Goal: Share content

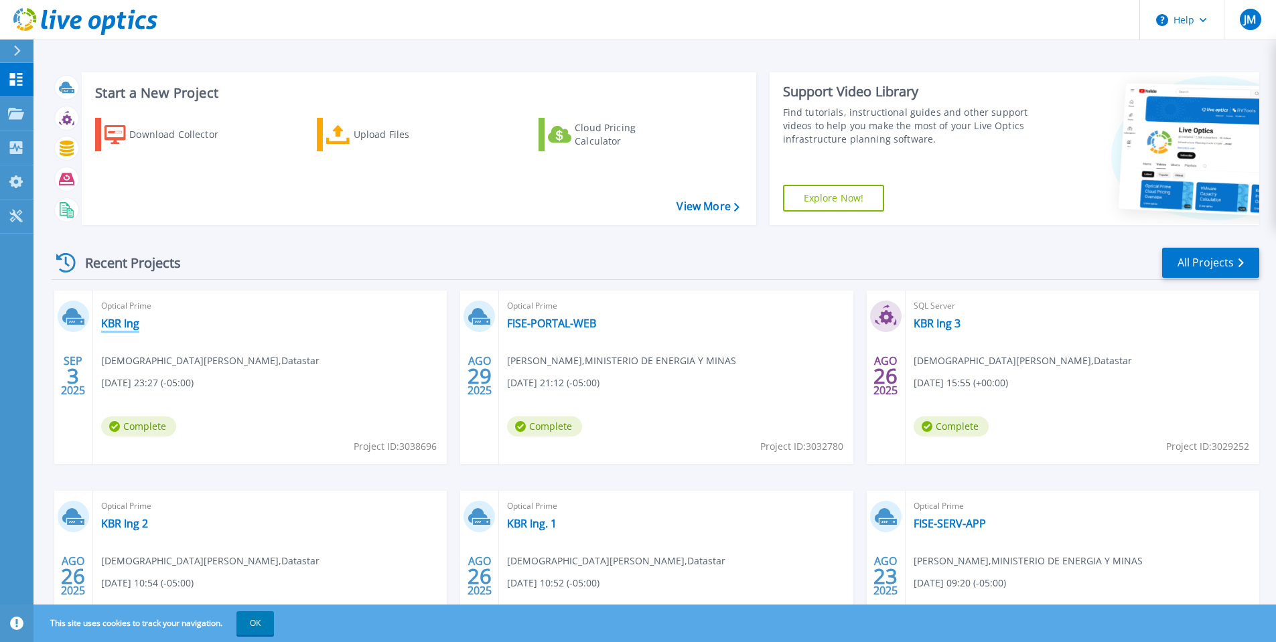
scroll to position [100, 0]
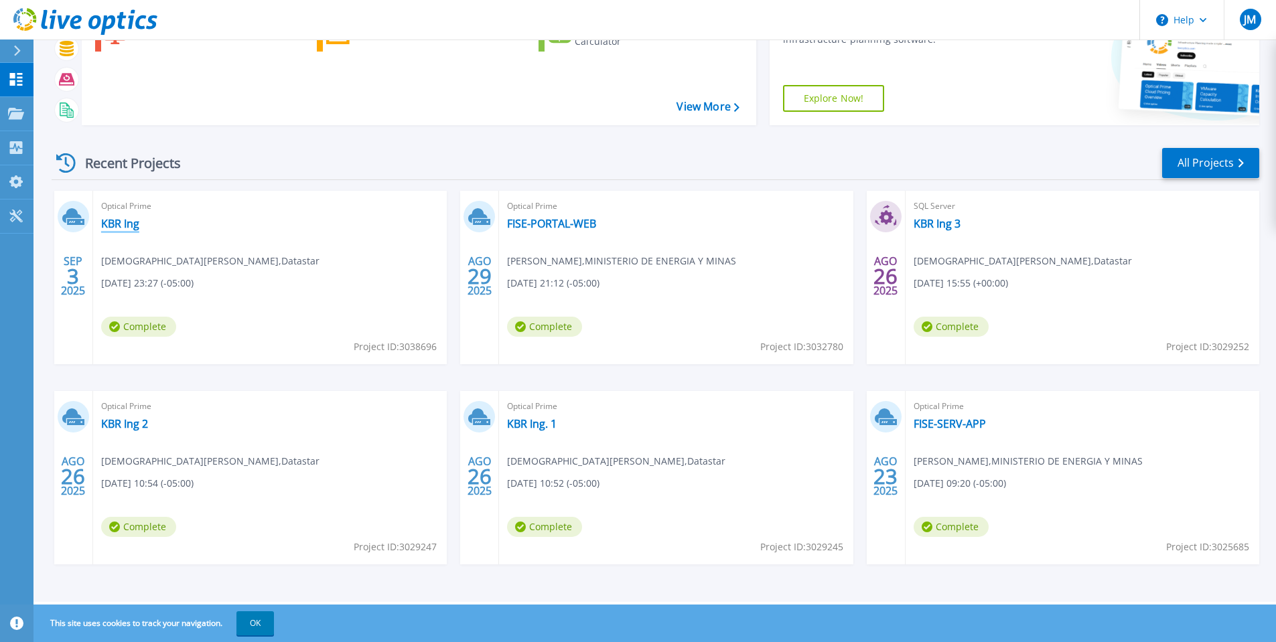
click at [118, 223] on link "KBR Ing" at bounding box center [120, 223] width 38 height 13
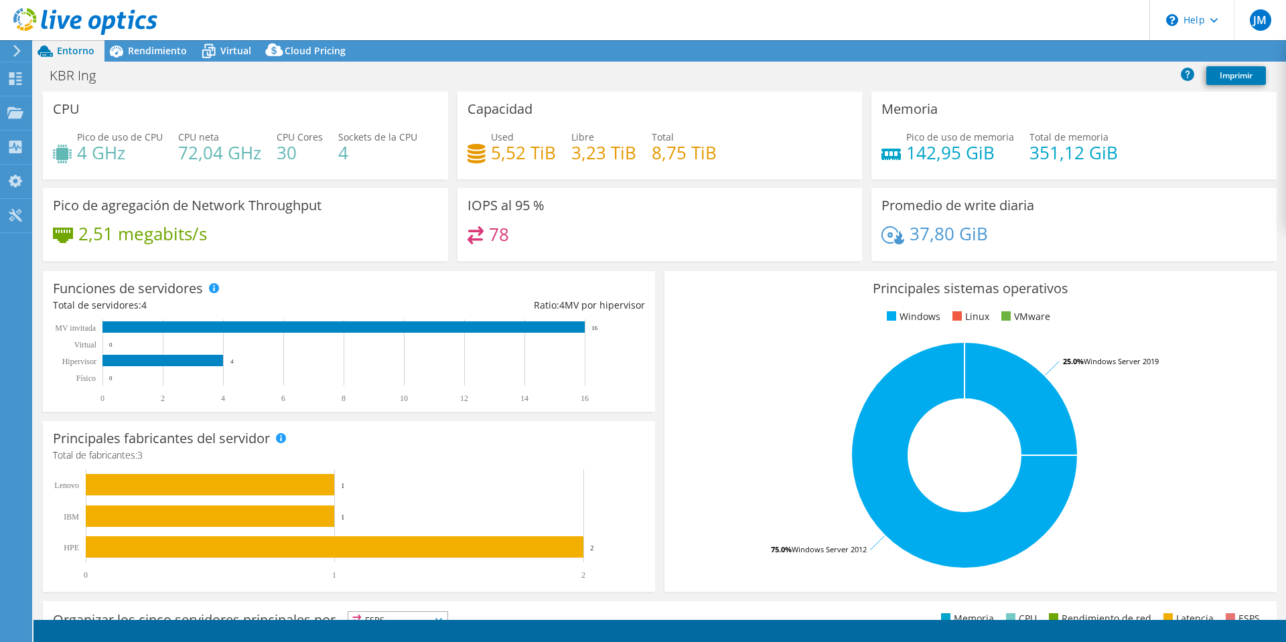
select select "USEast"
select select "USD"
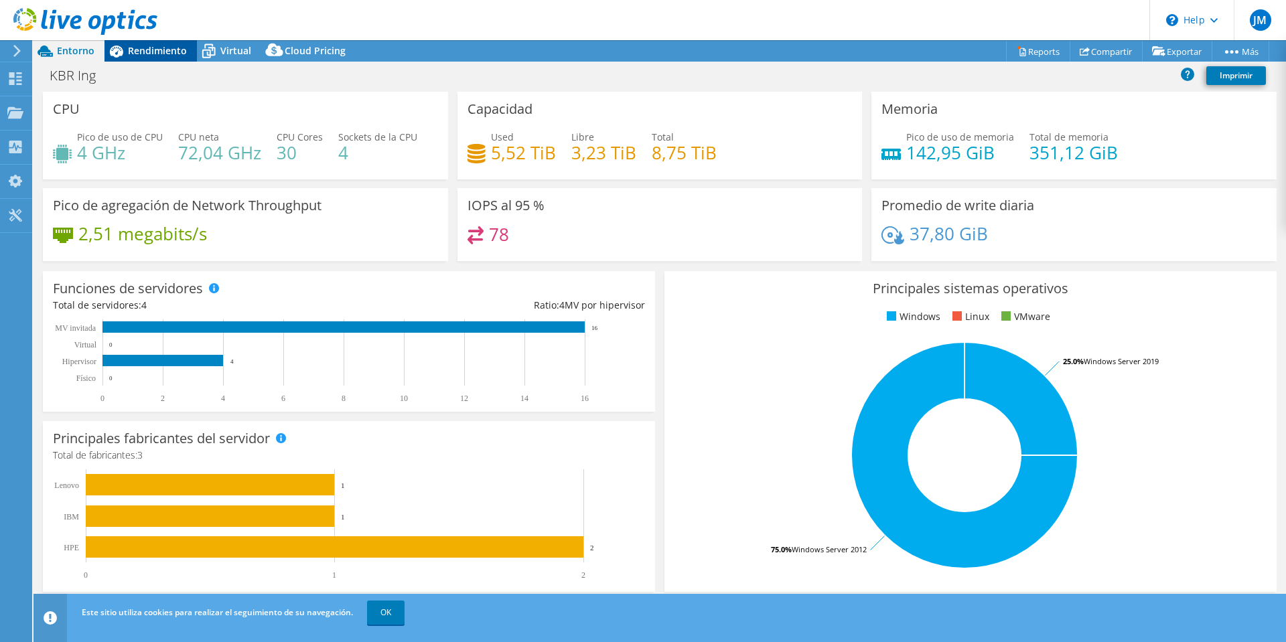
click at [168, 59] on div "Rendimiento" at bounding box center [150, 50] width 92 height 21
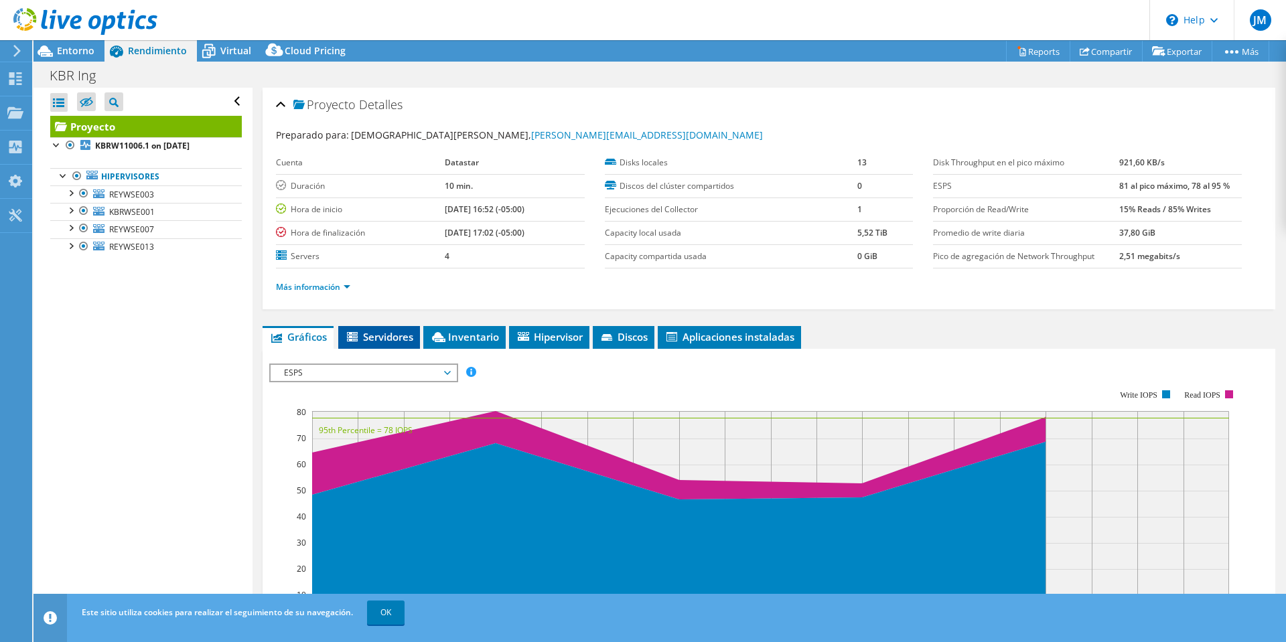
click at [405, 347] on li "Servidores" at bounding box center [379, 337] width 82 height 23
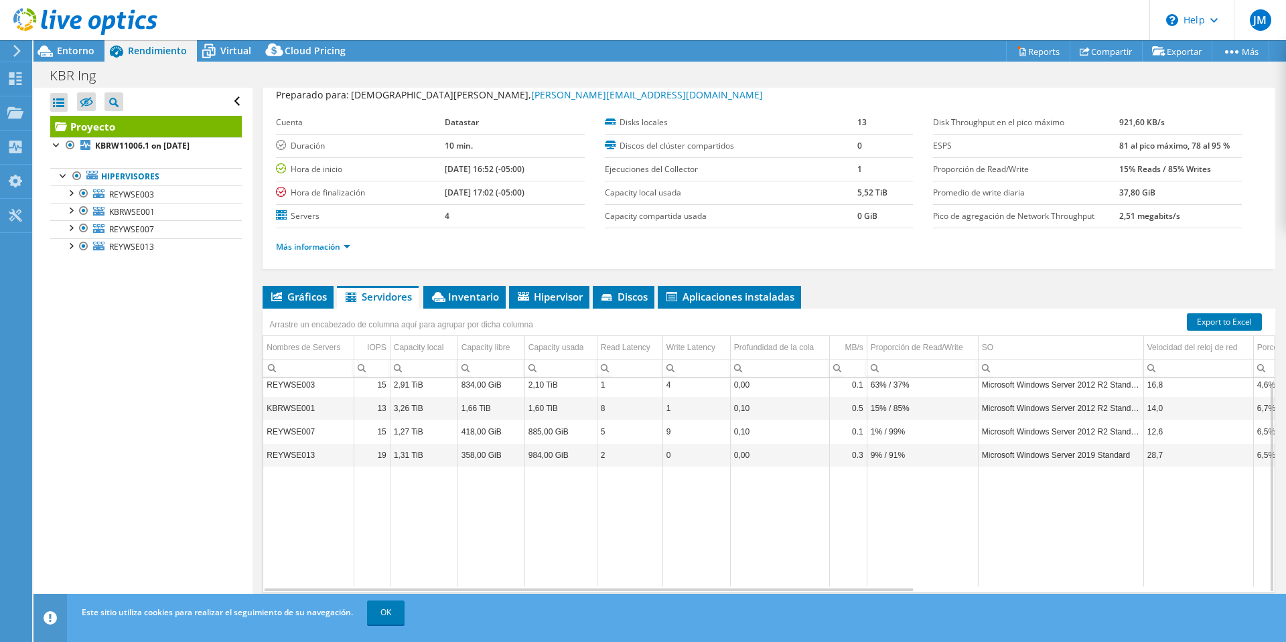
scroll to position [68, 0]
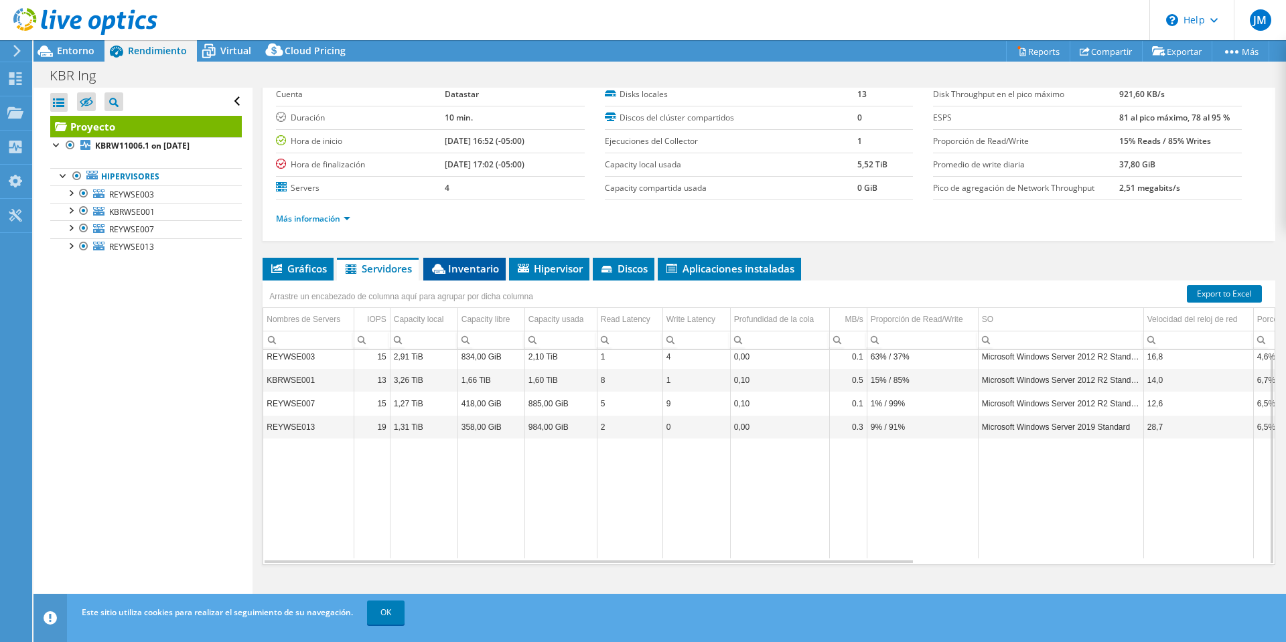
click at [484, 269] on span "Inventario" at bounding box center [464, 268] width 69 height 13
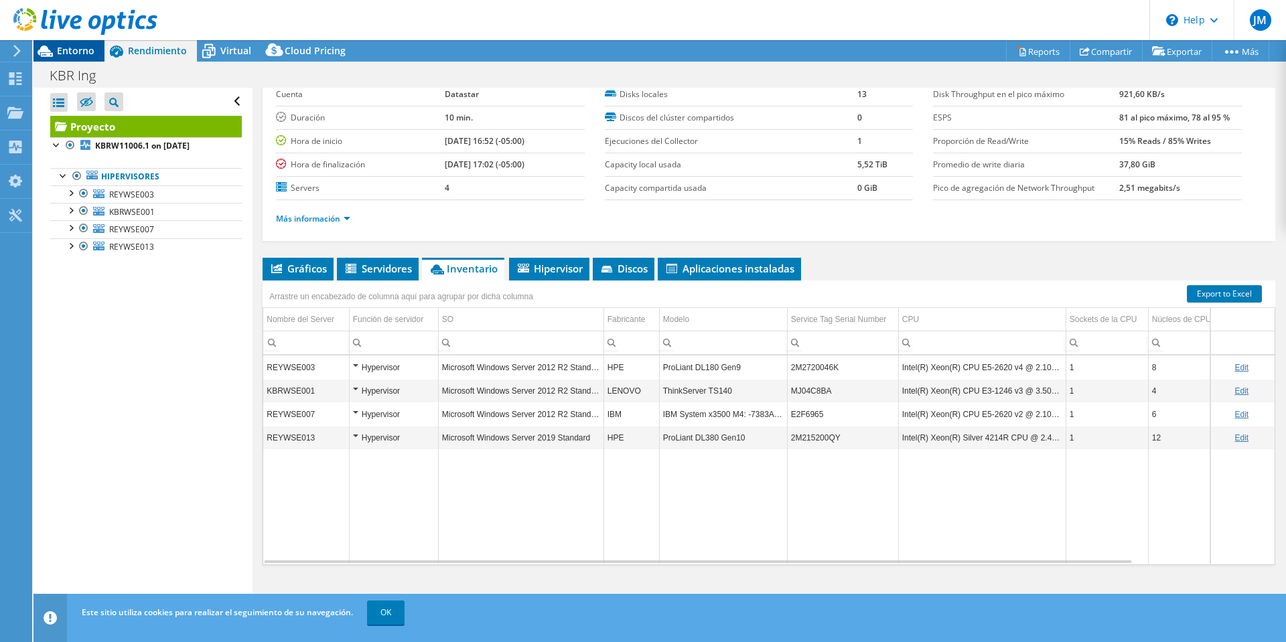
click at [75, 53] on span "Entorno" at bounding box center [76, 50] width 38 height 13
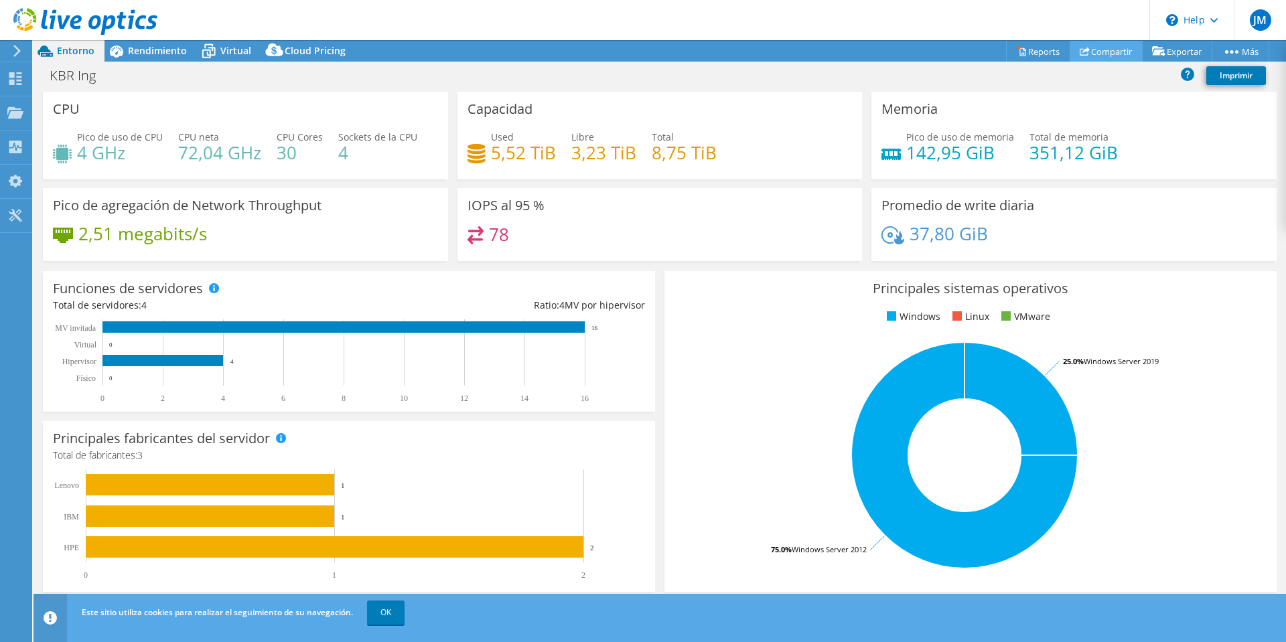
click at [1099, 56] on link "Compartir" at bounding box center [1106, 51] width 73 height 21
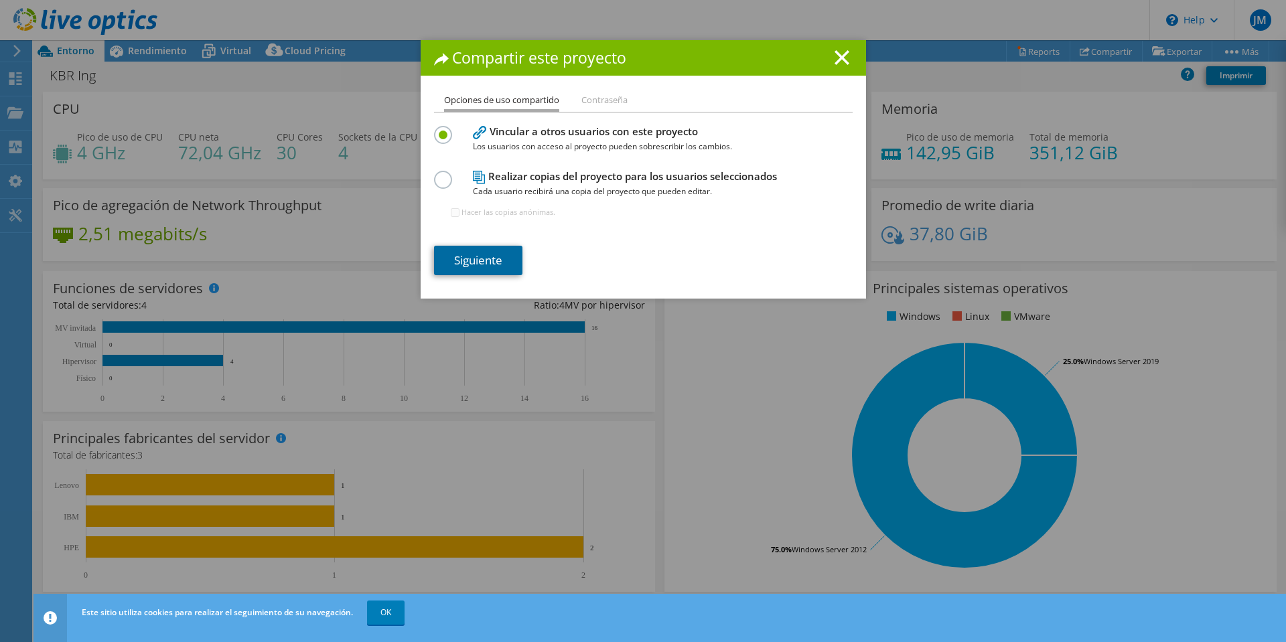
click at [494, 263] on link "Siguiente" at bounding box center [478, 260] width 88 height 29
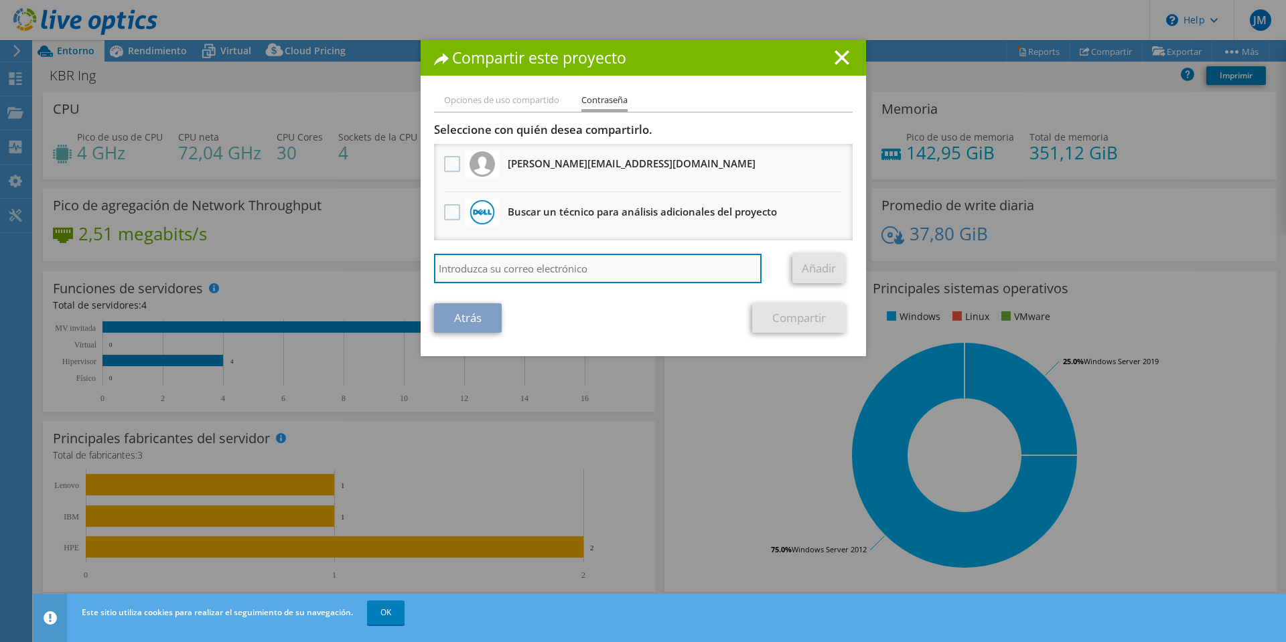
click at [565, 269] on input "search" at bounding box center [598, 268] width 328 height 29
click at [609, 267] on input "m" at bounding box center [598, 268] width 328 height 29
paste input "[PERSON_NAME][EMAIL_ADDRESS][DOMAIN_NAME]"
type input "[EMAIL_ADDRESS][DOMAIN_NAME]"
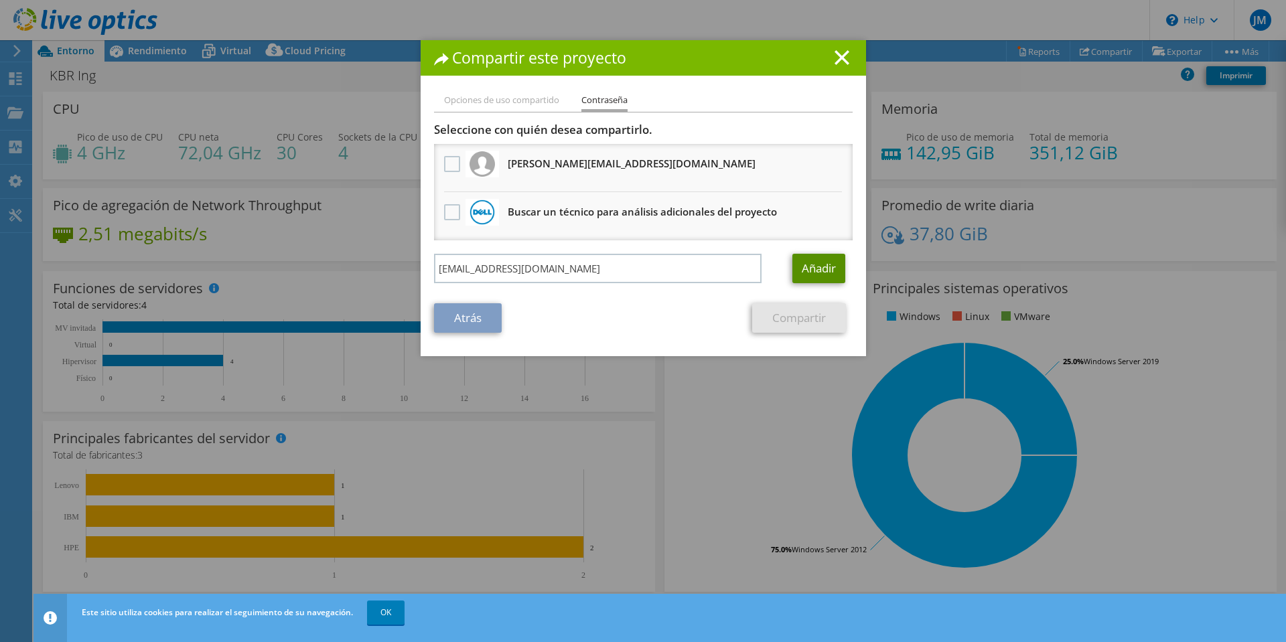
click at [814, 273] on link "Añadir" at bounding box center [818, 268] width 53 height 29
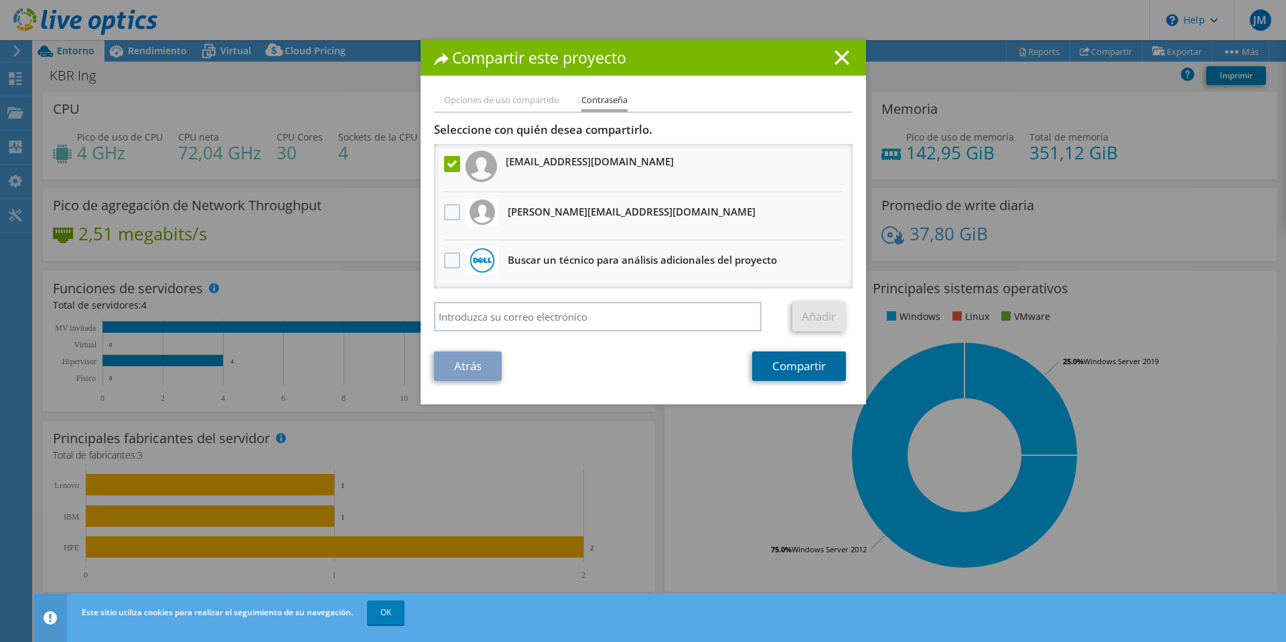
click at [800, 369] on link "Compartir" at bounding box center [799, 366] width 94 height 29
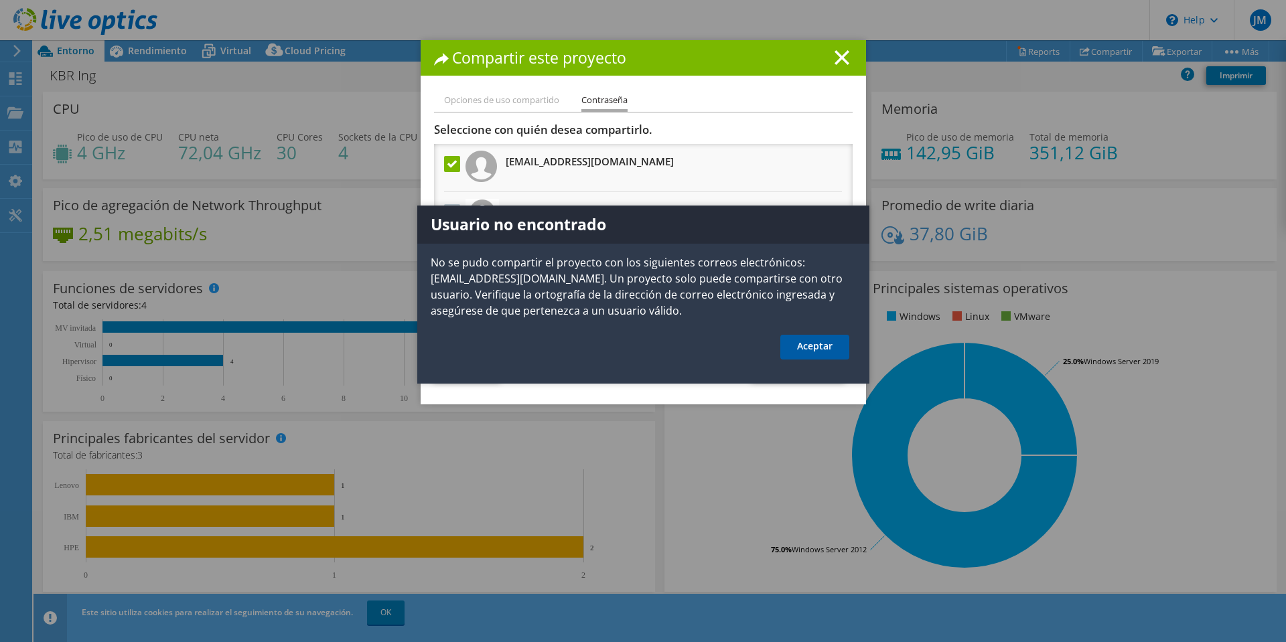
click at [814, 345] on link "Aceptar" at bounding box center [814, 347] width 69 height 25
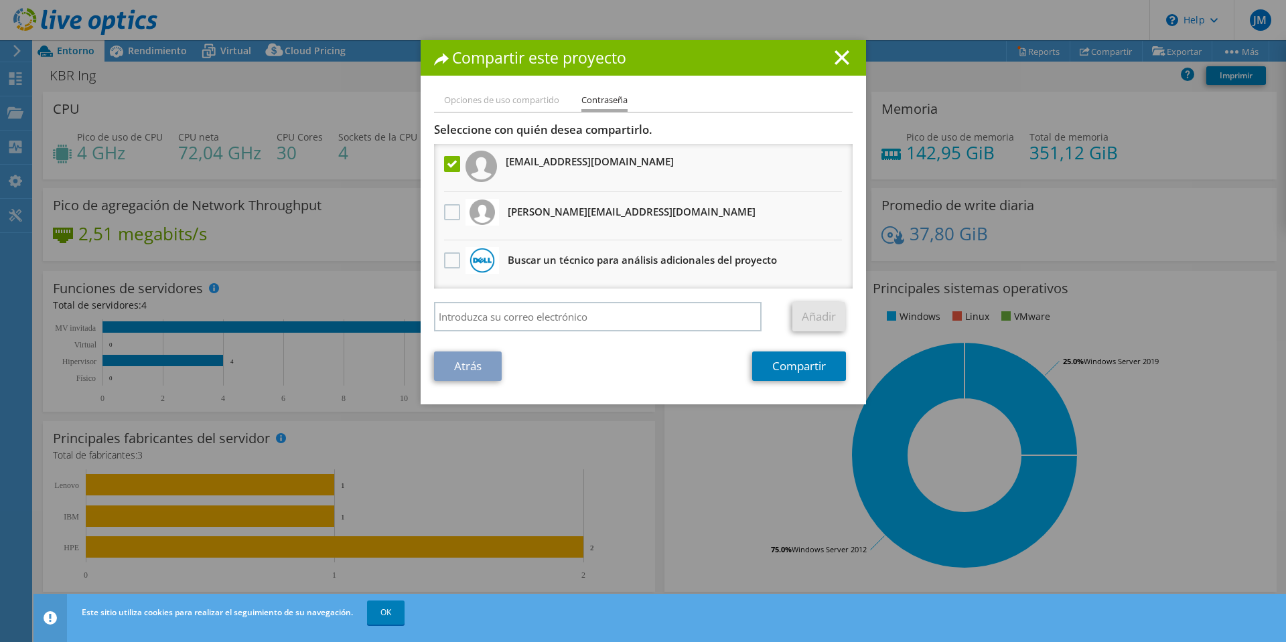
click at [835, 59] on icon at bounding box center [842, 57] width 15 height 15
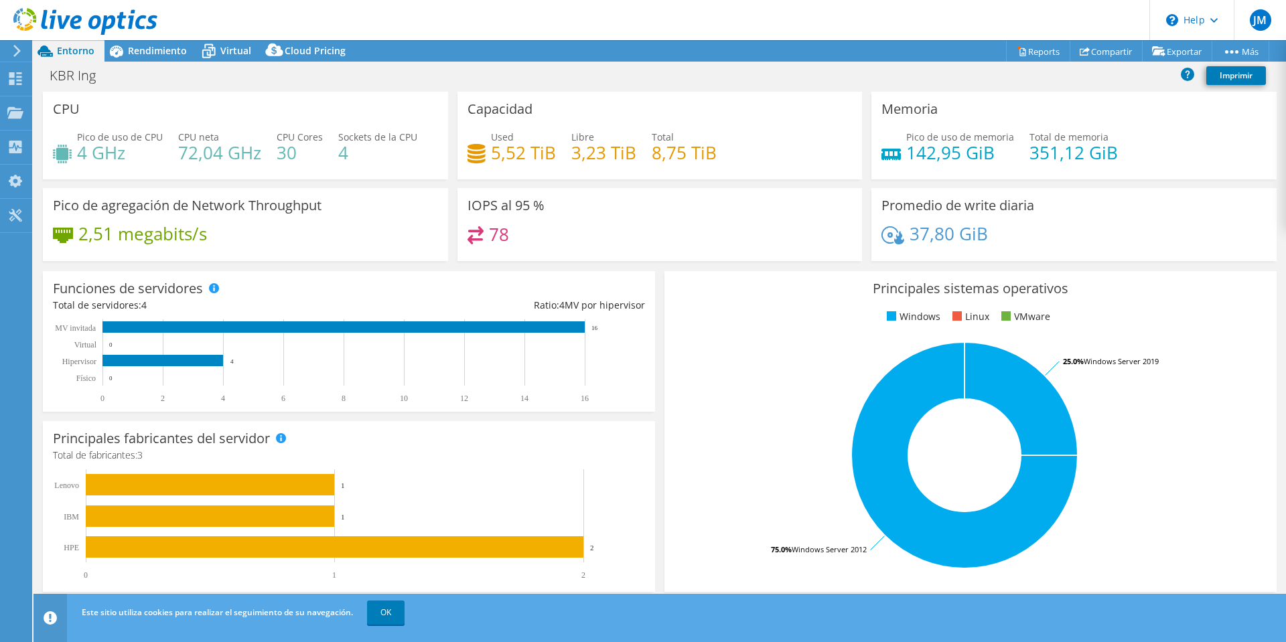
scroll to position [252, 0]
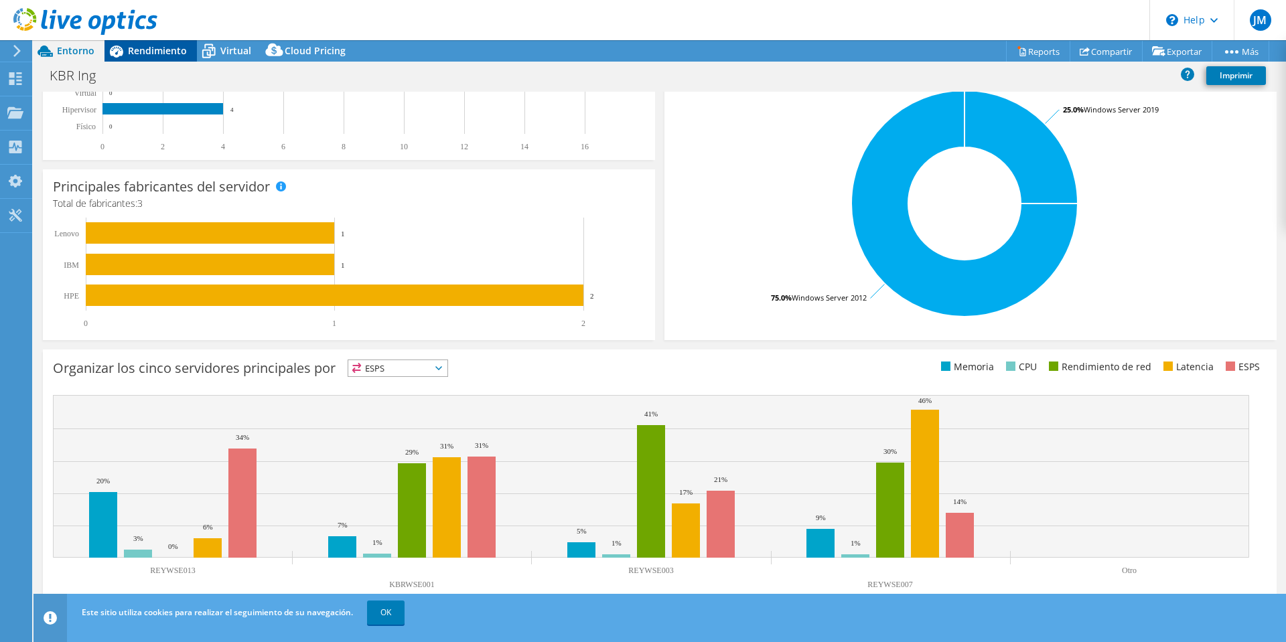
click at [159, 56] on span "Rendimiento" at bounding box center [157, 50] width 59 height 13
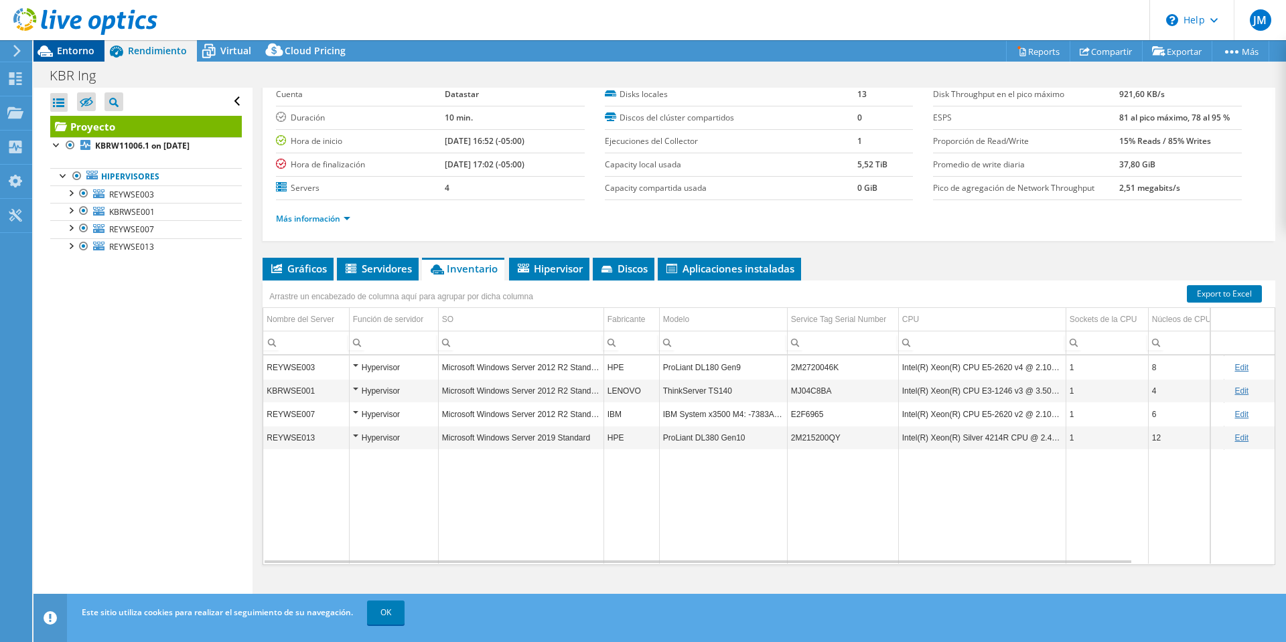
click at [75, 54] on span "Entorno" at bounding box center [76, 50] width 38 height 13
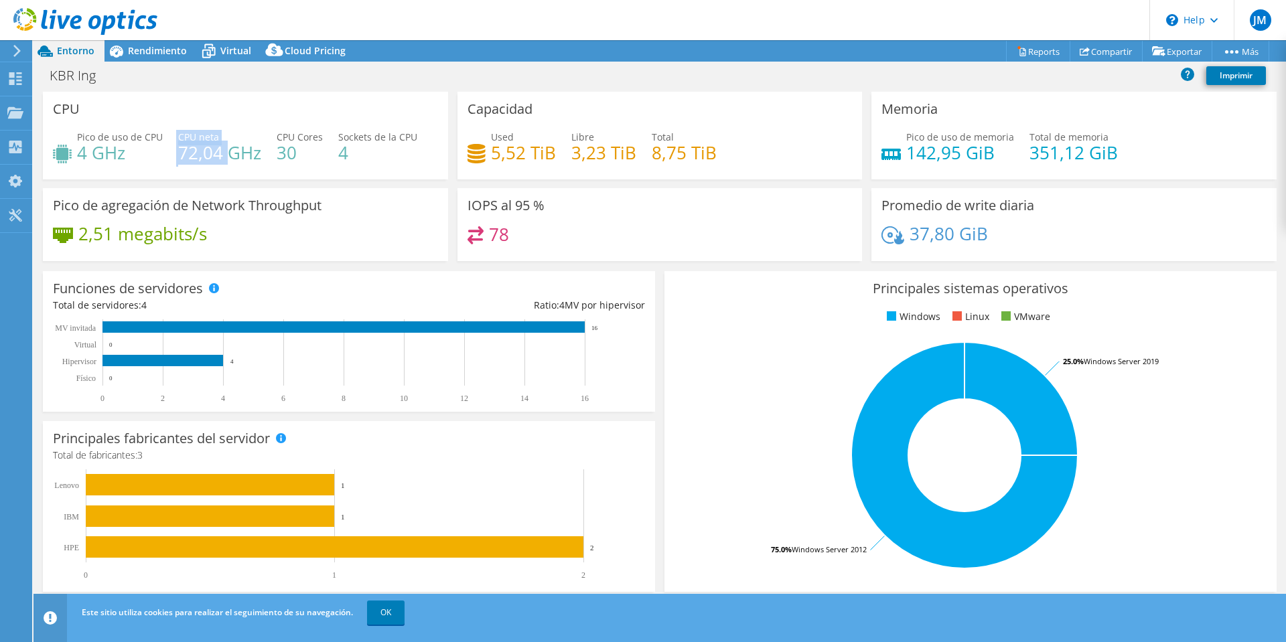
drag, startPoint x: 224, startPoint y: 157, endPoint x: 174, endPoint y: 155, distance: 49.6
click at [174, 155] on div "Pico de uso de CPU 4 GHz CPU neta 72,04 GHz CPU Cores 30 Sockets de la CPU 4" at bounding box center [245, 152] width 385 height 44
click at [226, 151] on h4 "72,04 GHz" at bounding box center [219, 152] width 83 height 15
drag, startPoint x: 226, startPoint y: 151, endPoint x: 177, endPoint y: 139, distance: 49.5
click at [178, 139] on div "CPU neta 72,04 GHz" at bounding box center [219, 145] width 83 height 30
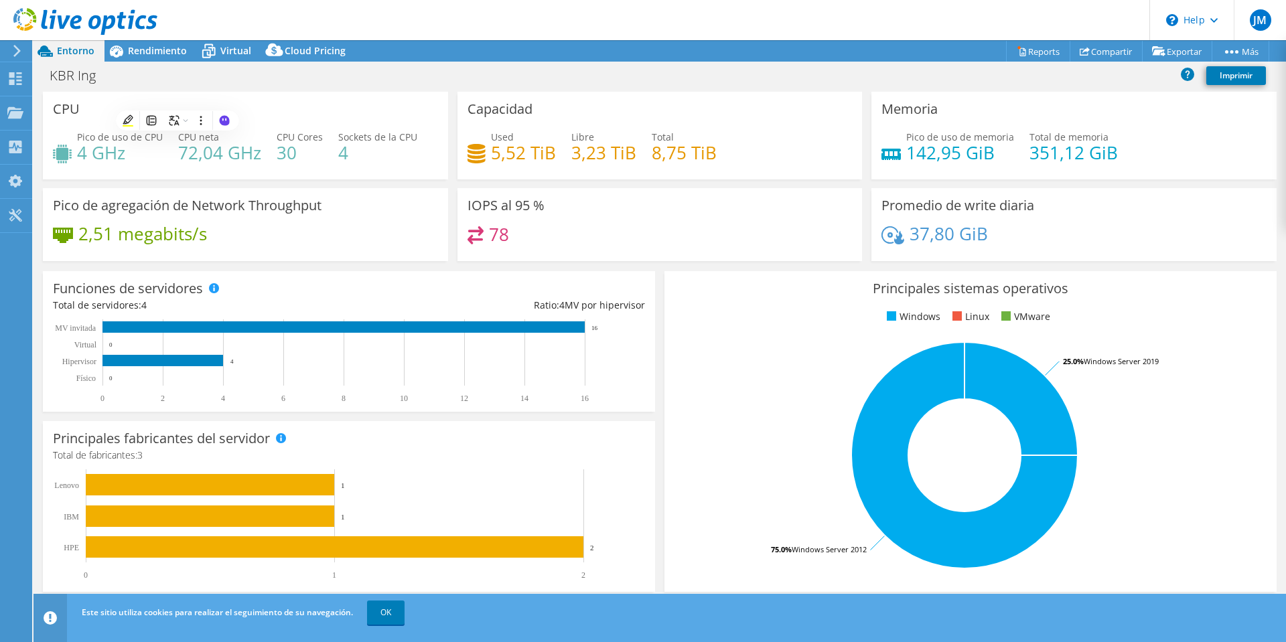
click at [134, 153] on h4 "4 GHz" at bounding box center [120, 152] width 86 height 15
drag, startPoint x: 126, startPoint y: 155, endPoint x: 54, endPoint y: 142, distance: 73.6
click at [54, 142] on div "Pico de uso de CPU 4 GHz" at bounding box center [108, 145] width 110 height 30
click at [86, 157] on h4 "4 GHz" at bounding box center [120, 152] width 86 height 15
click at [787, 160] on div "Used 5,52 TiB Libre 3,23 TiB Total 8,75 TiB" at bounding box center [659, 152] width 385 height 44
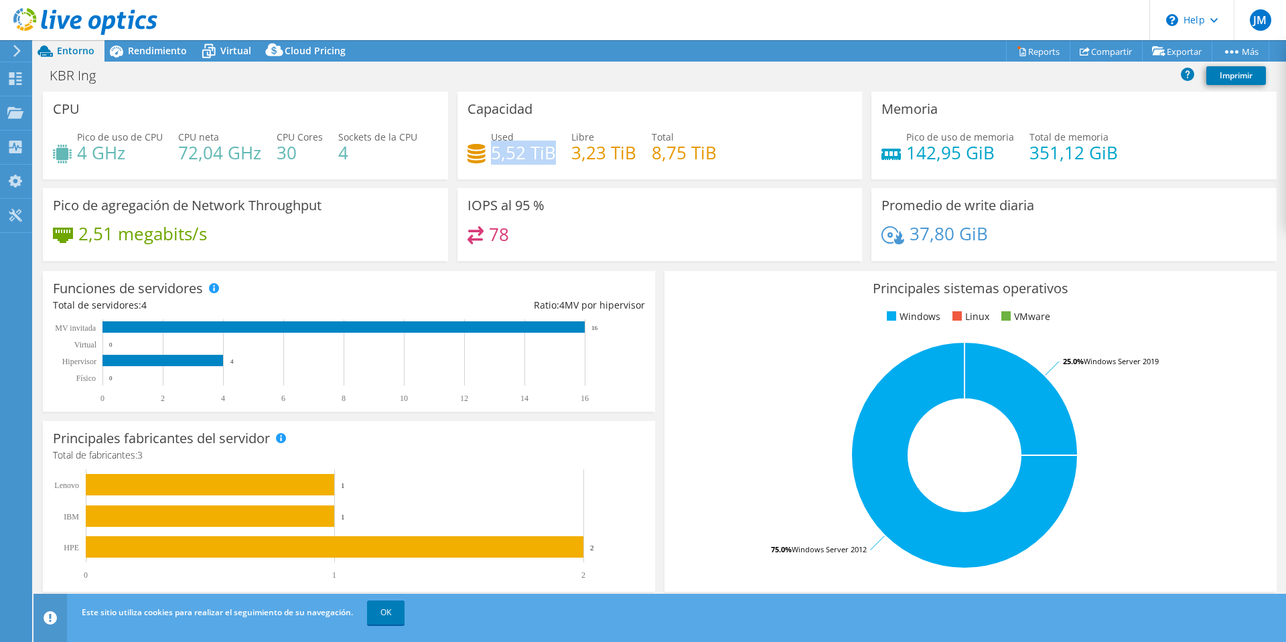
drag, startPoint x: 550, startPoint y: 153, endPoint x: 487, endPoint y: 159, distance: 63.2
click at [491, 159] on h4 "5,52 TiB" at bounding box center [523, 152] width 65 height 15
click at [883, 158] on icon at bounding box center [890, 154] width 19 height 11
drag, startPoint x: 1025, startPoint y: 154, endPoint x: 1078, endPoint y: 158, distance: 53.1
click at [1078, 158] on h4 "351,12 GiB" at bounding box center [1073, 152] width 88 height 15
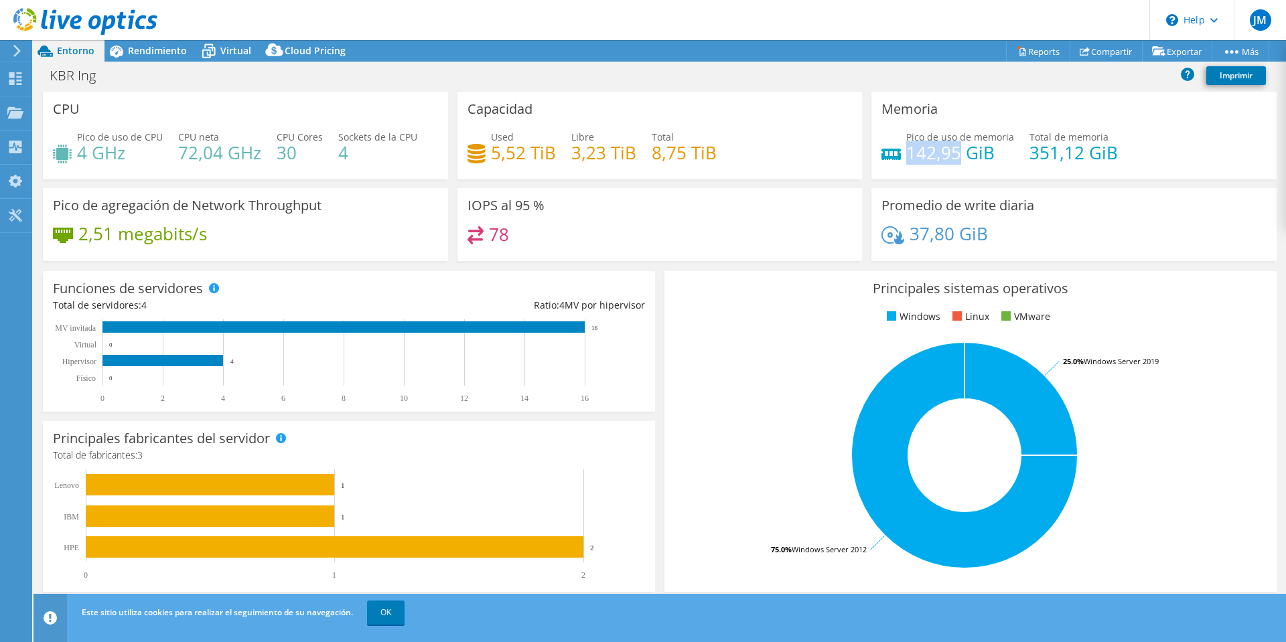
drag, startPoint x: 944, startPoint y: 159, endPoint x: 901, endPoint y: 159, distance: 43.5
click at [906, 159] on h4 "142,95 GiB" at bounding box center [960, 152] width 108 height 15
click at [676, 231] on div "78" at bounding box center [659, 240] width 385 height 29
drag, startPoint x: 106, startPoint y: 235, endPoint x: 78, endPoint y: 235, distance: 28.8
click at [78, 235] on div "2,51 megabits/s" at bounding box center [130, 233] width 154 height 15
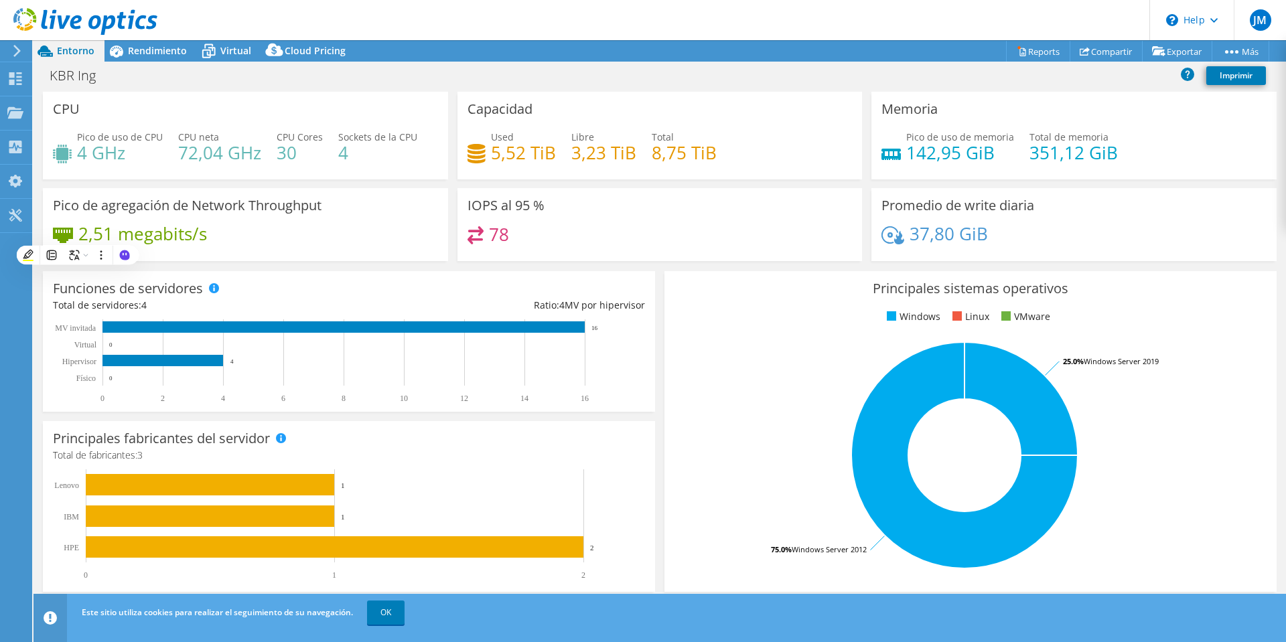
click at [109, 237] on h4 "2,51 megabits/s" at bounding box center [142, 233] width 129 height 15
drag, startPoint x: 117, startPoint y: 234, endPoint x: 81, endPoint y: 234, distance: 35.5
click at [81, 234] on h4 "2,51 megabits/s" at bounding box center [142, 233] width 129 height 15
click at [220, 234] on div "2,51 megabits/s" at bounding box center [245, 240] width 385 height 28
drag, startPoint x: 212, startPoint y: 234, endPoint x: 76, endPoint y: 236, distance: 136.6
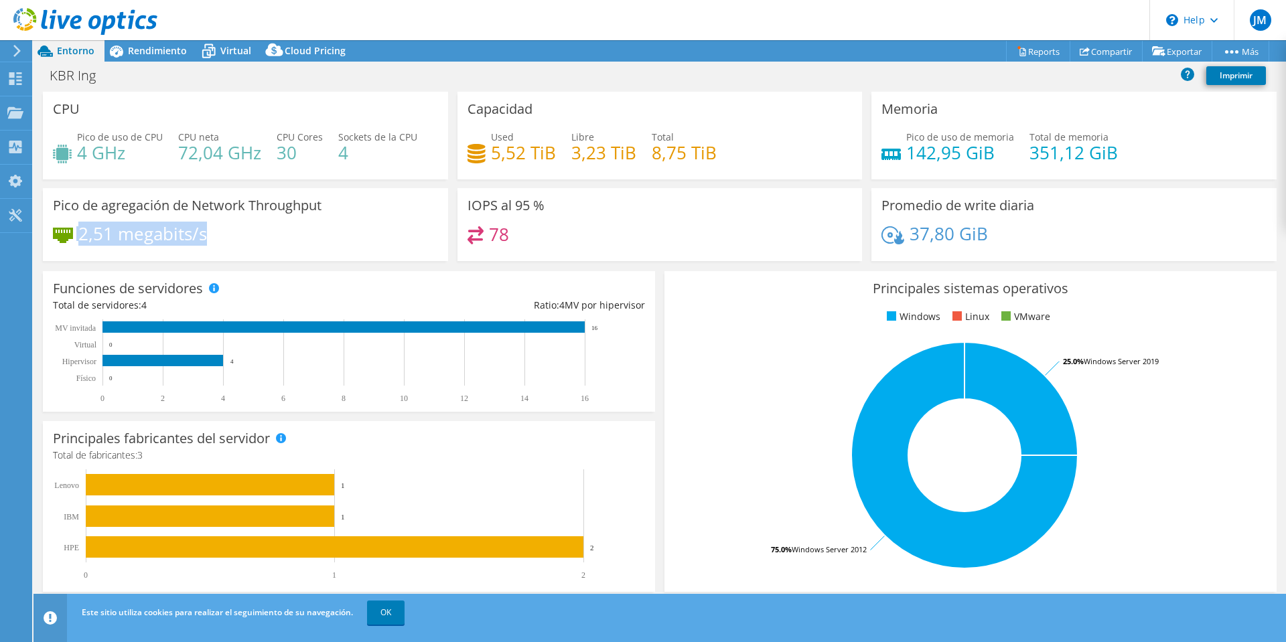
click at [76, 236] on div "2,51 megabits/s" at bounding box center [245, 240] width 385 height 28
click at [222, 230] on div "2,51 megabits/s" at bounding box center [245, 240] width 385 height 28
drag, startPoint x: 206, startPoint y: 231, endPoint x: 74, endPoint y: 230, distance: 131.3
click at [74, 230] on div "2,51 megabits/s" at bounding box center [130, 233] width 154 height 15
click at [294, 229] on div "2,51 megabits/s" at bounding box center [245, 240] width 385 height 28
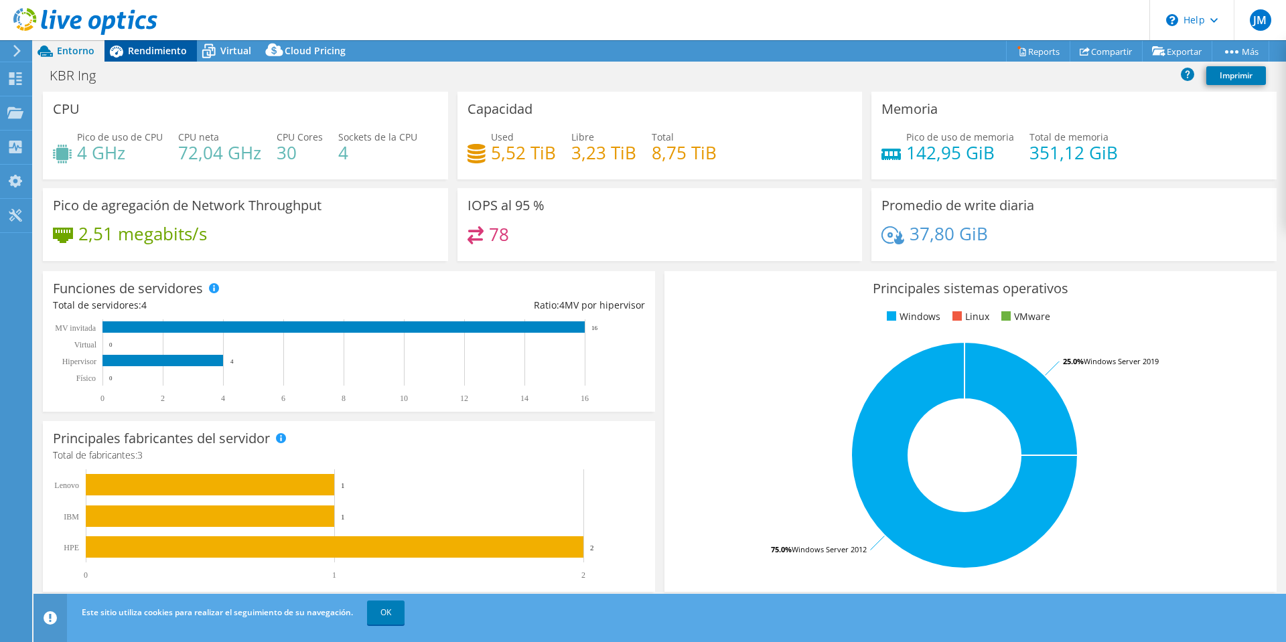
click at [155, 50] on span "Rendimiento" at bounding box center [157, 50] width 59 height 13
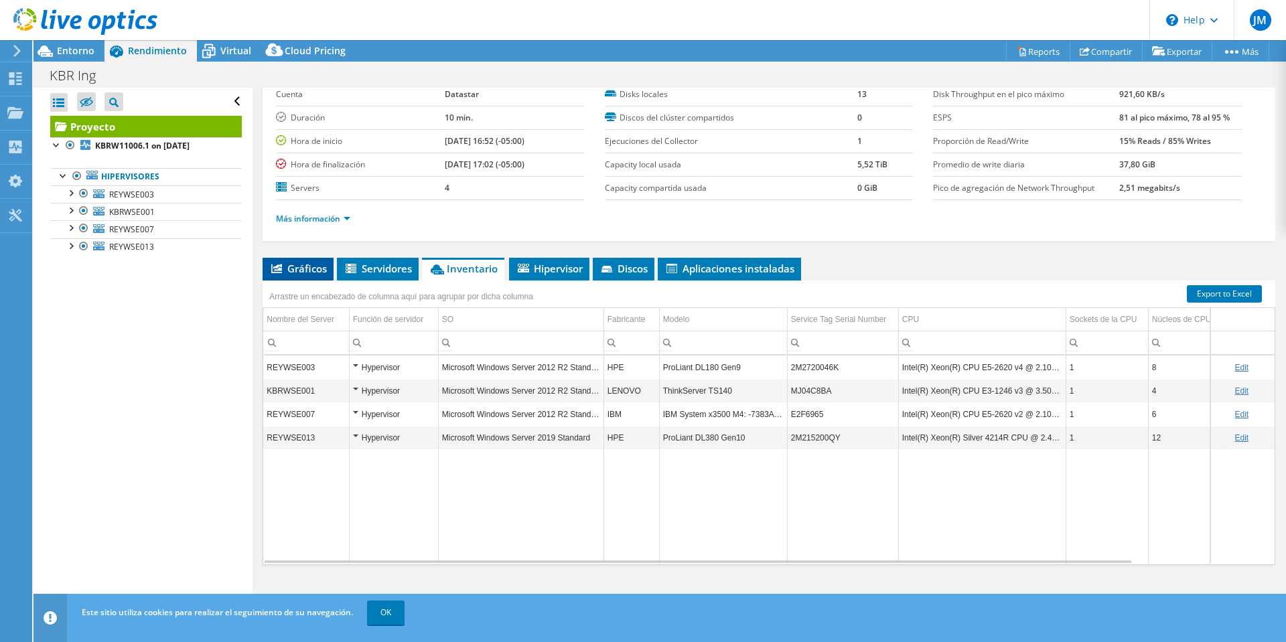
click at [296, 278] on li "Gráficos" at bounding box center [298, 269] width 71 height 23
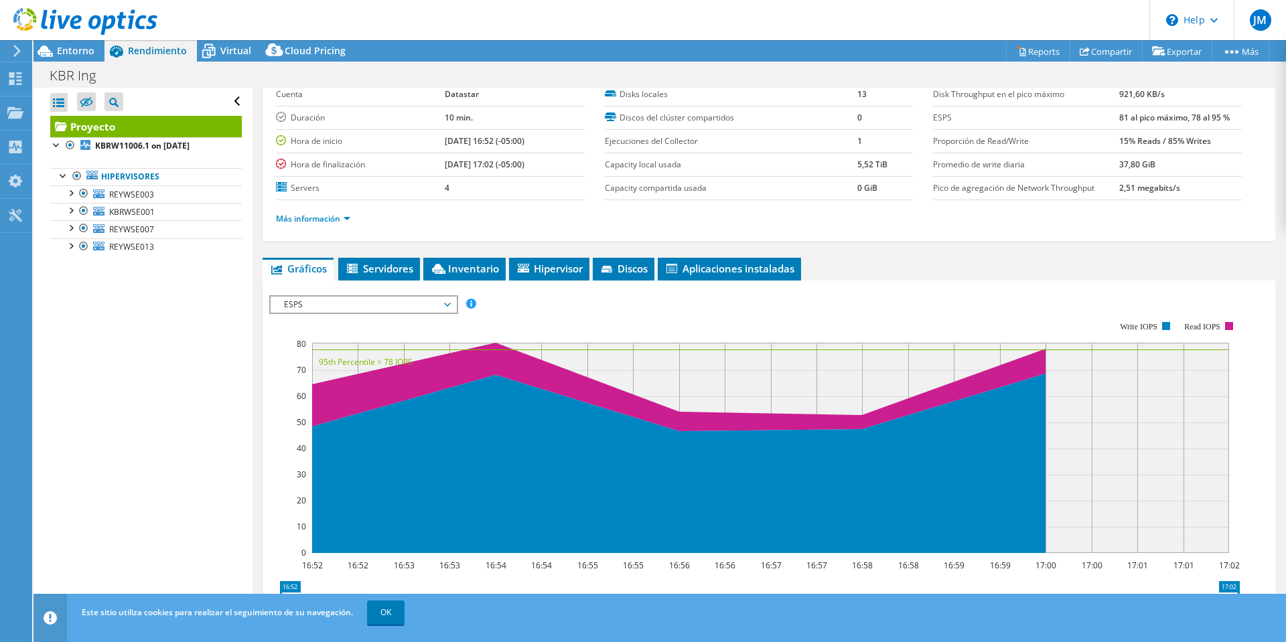
click at [447, 308] on span "ESPS" at bounding box center [363, 305] width 172 height 16
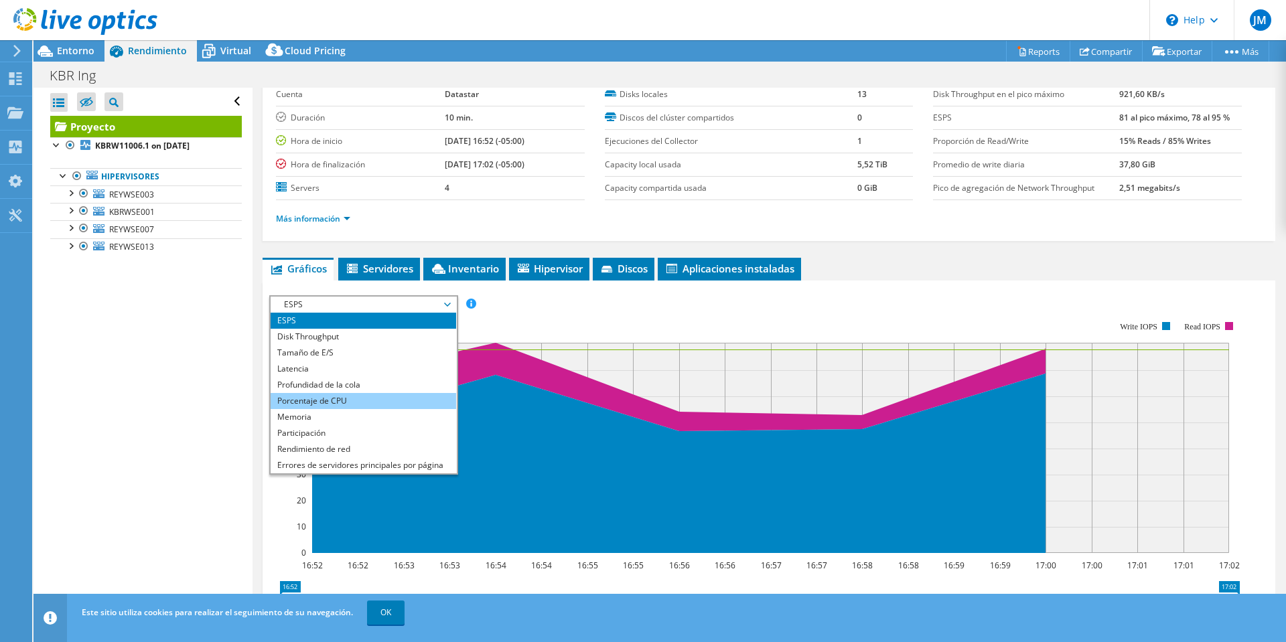
click at [374, 401] on li "Porcentaje de CPU" at bounding box center [364, 401] width 186 height 16
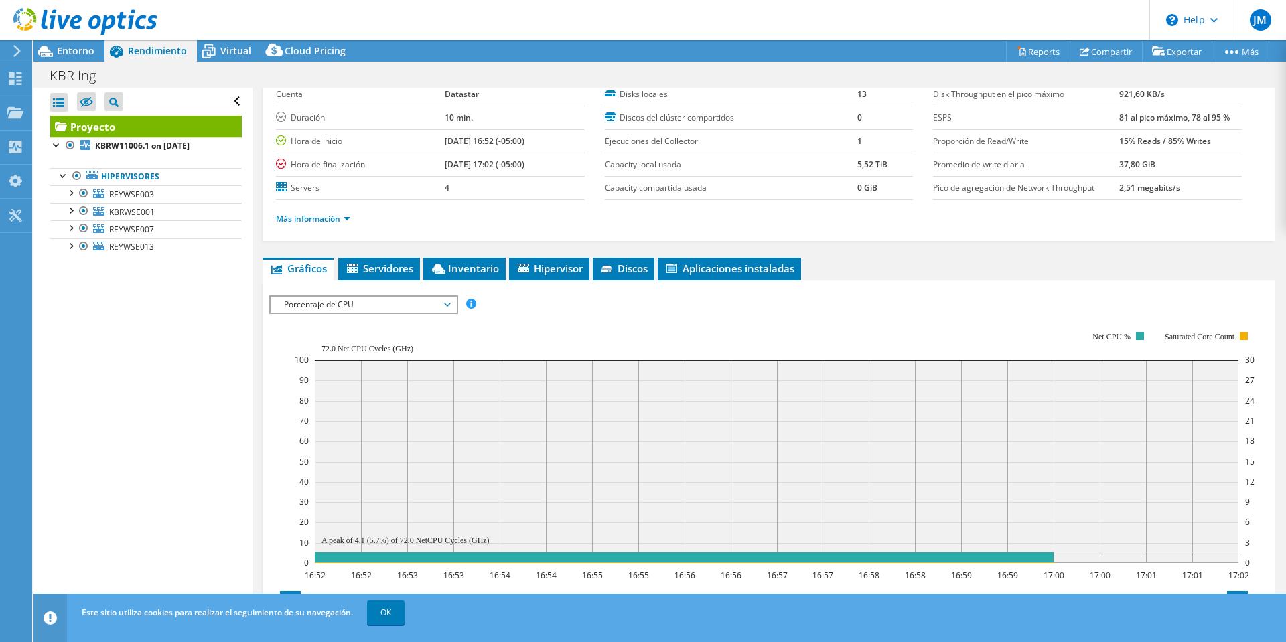
click at [438, 307] on span "Porcentaje de CPU" at bounding box center [363, 305] width 172 height 16
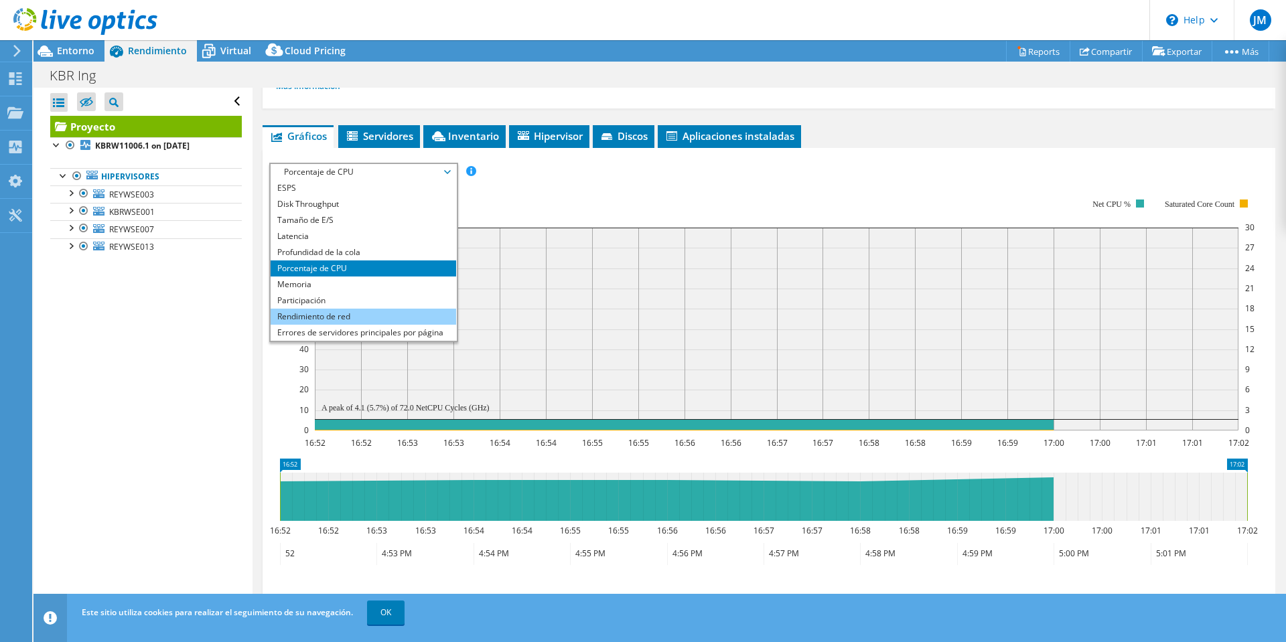
scroll to position [48, 0]
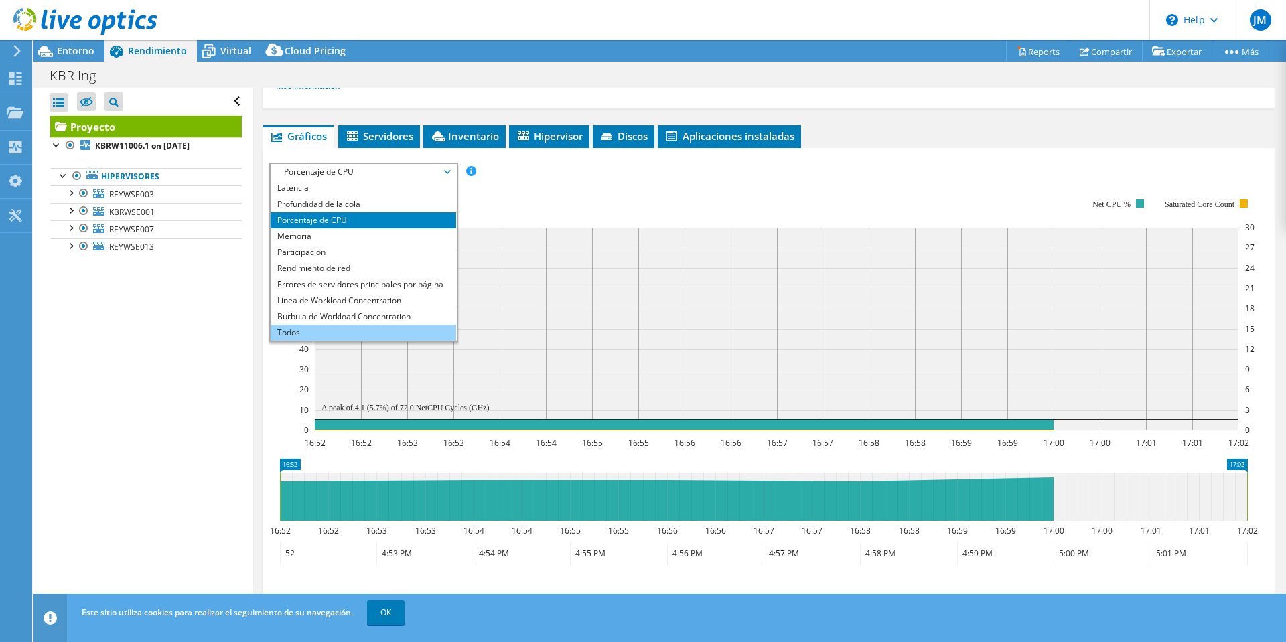
click at [406, 335] on li "Todos" at bounding box center [364, 333] width 186 height 16
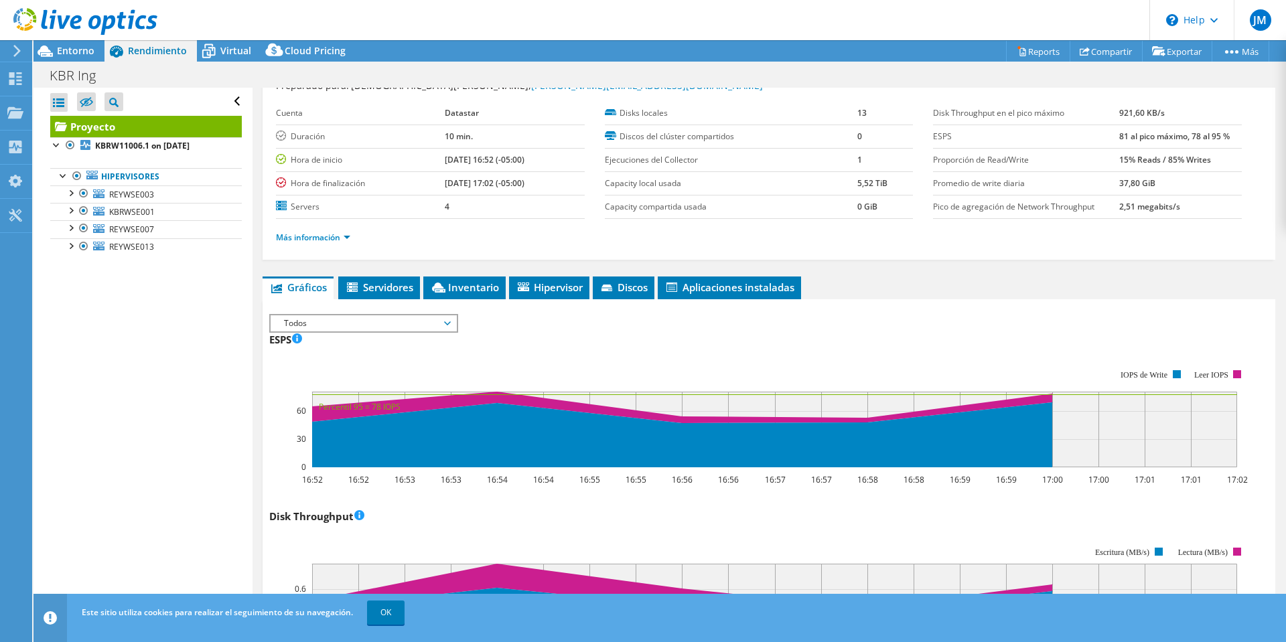
scroll to position [0, 0]
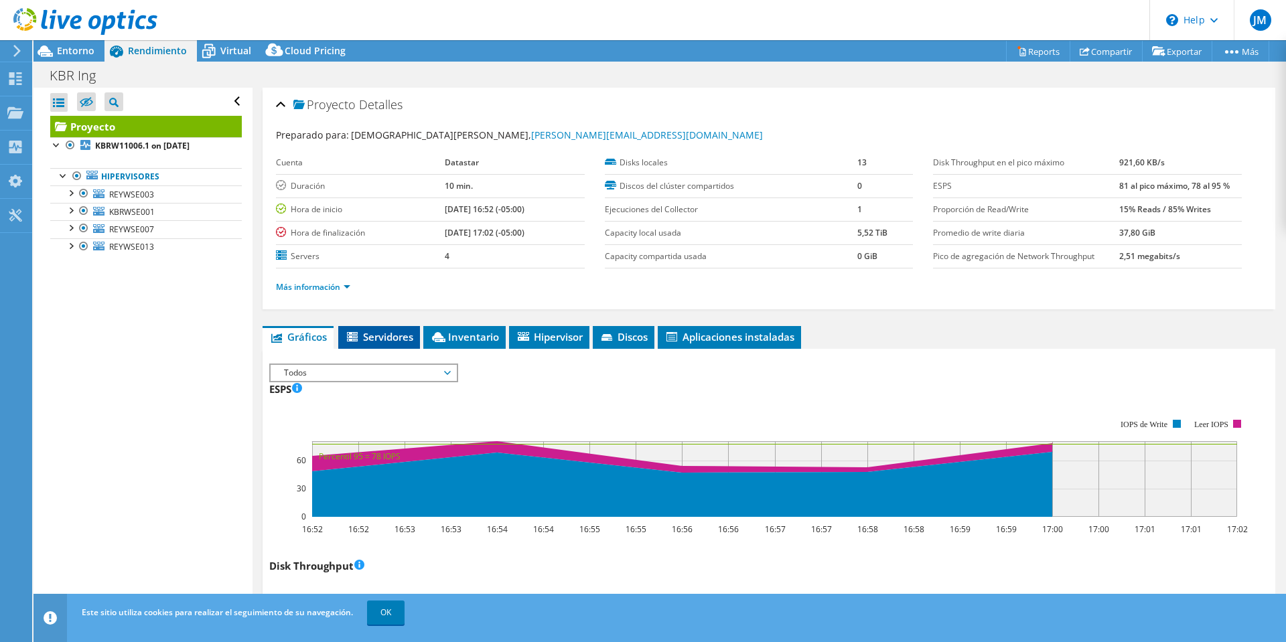
click at [383, 338] on span "Servidores" at bounding box center [379, 336] width 68 height 13
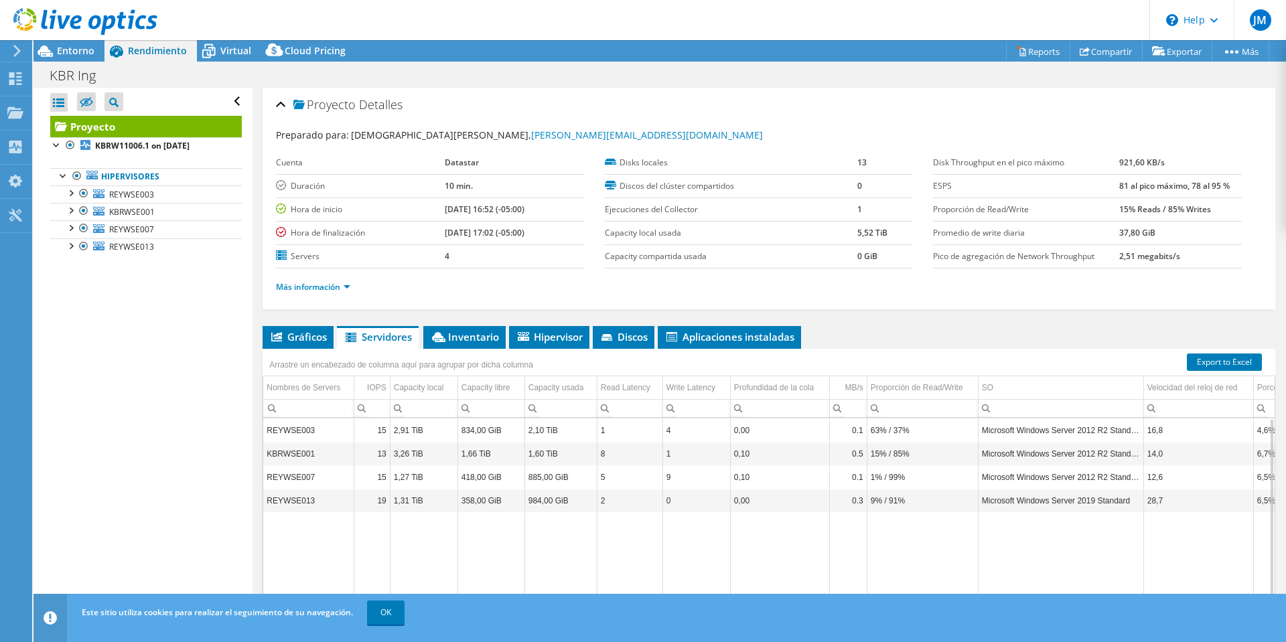
drag, startPoint x: 1060, startPoint y: 549, endPoint x: 1042, endPoint y: 549, distance: 17.4
click at [1042, 549] on td "Data grid" at bounding box center [1060, 572] width 165 height 120
click at [474, 339] on span "Inventario" at bounding box center [464, 336] width 69 height 13
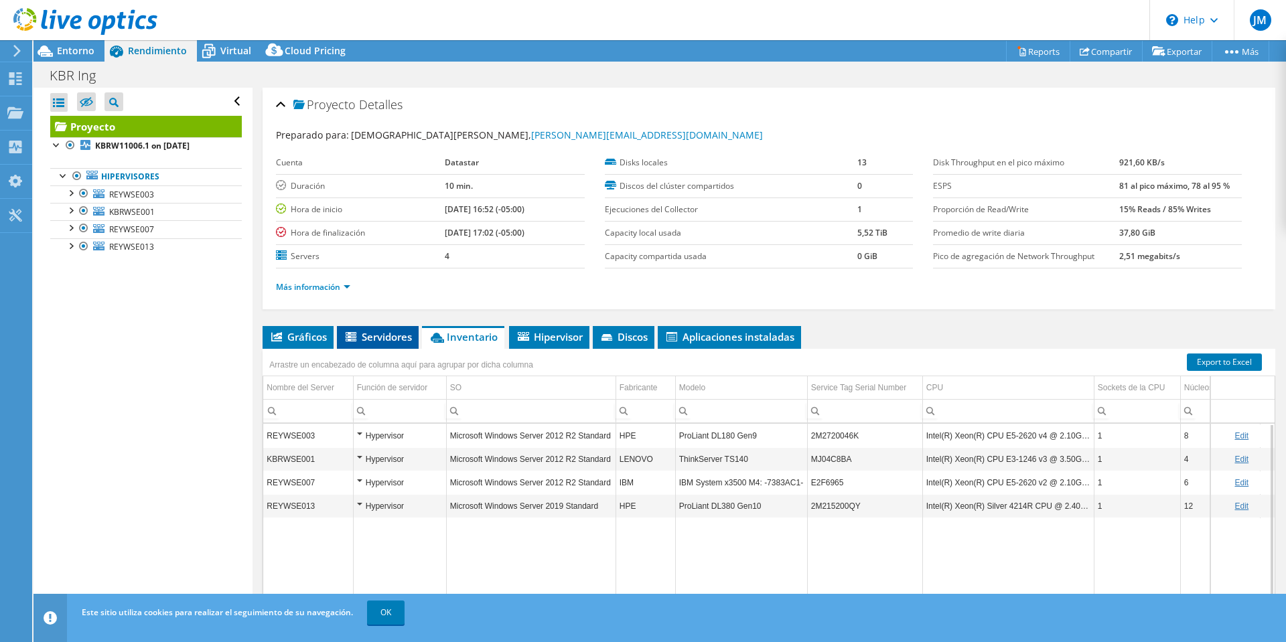
click at [378, 336] on span "Servidores" at bounding box center [378, 336] width 68 height 13
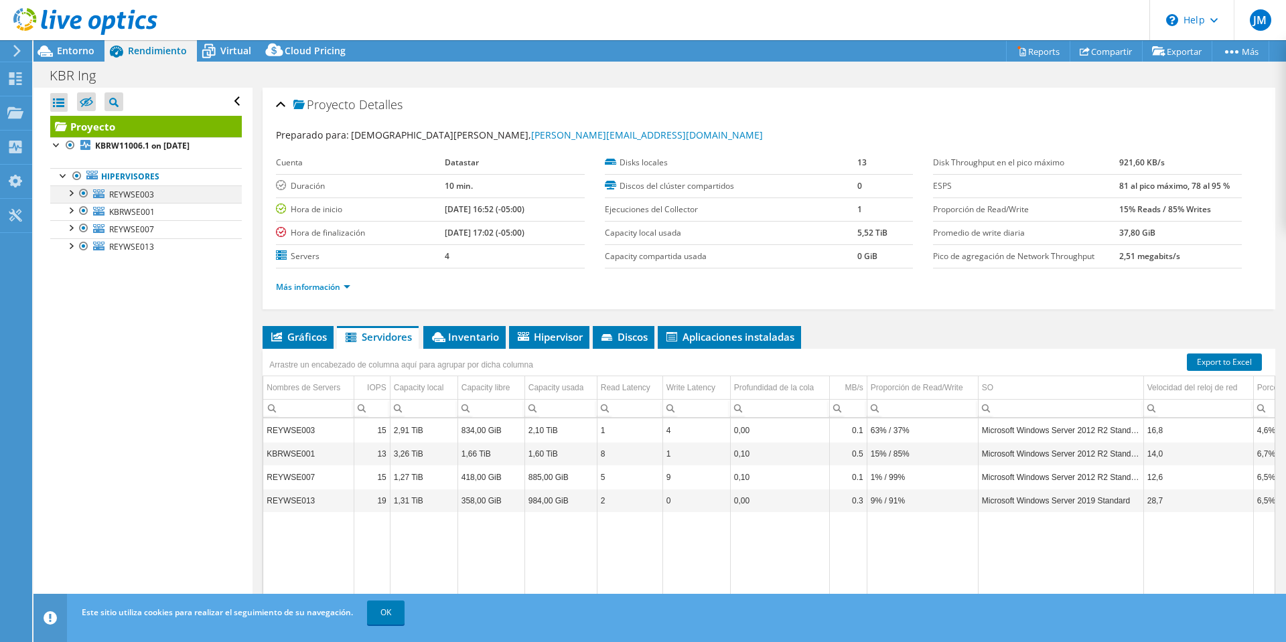
click at [72, 191] on div at bounding box center [70, 192] width 13 height 13
click at [70, 194] on div at bounding box center [70, 192] width 13 height 13
click at [611, 337] on icon at bounding box center [606, 337] width 11 height 7
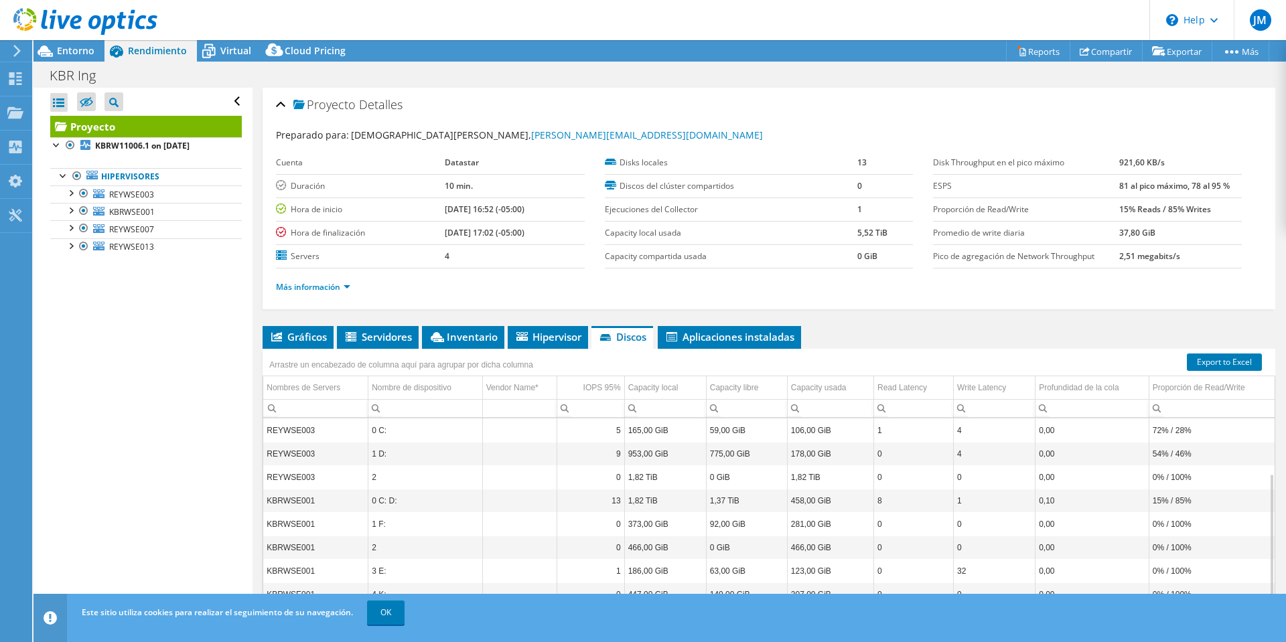
scroll to position [68, 0]
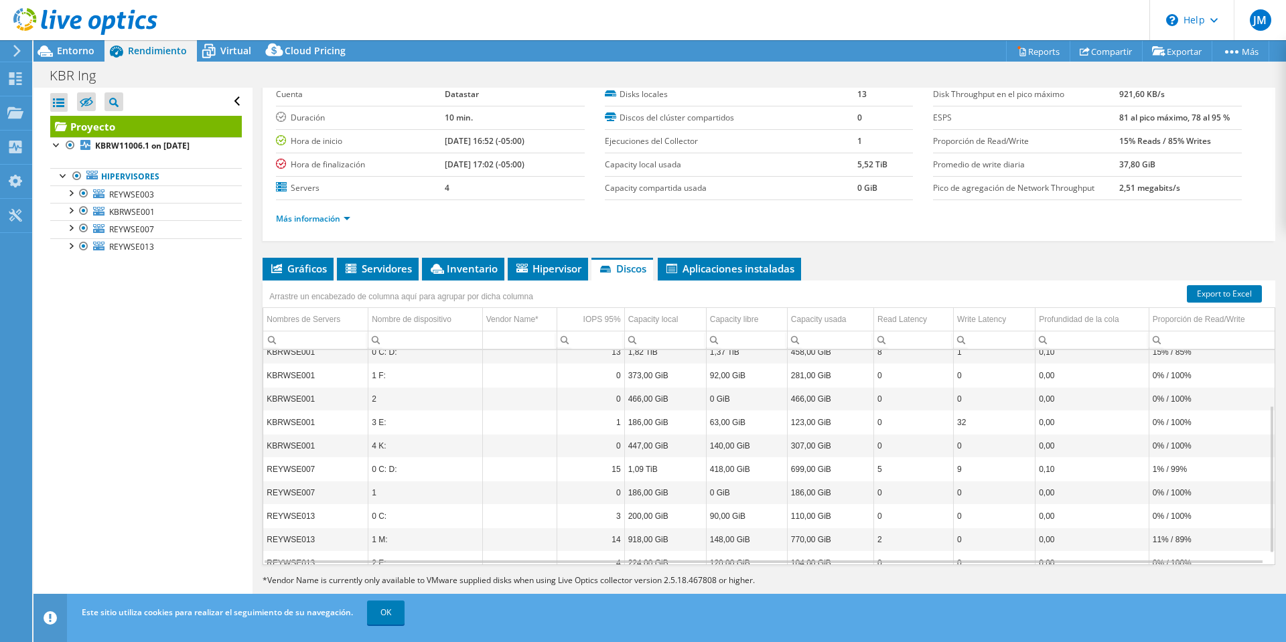
click at [339, 469] on td "REYWSE007" at bounding box center [315, 468] width 104 height 23
click at [441, 473] on td "0 C: D:" at bounding box center [425, 468] width 115 height 23
click at [395, 492] on td "1" at bounding box center [425, 492] width 115 height 23
click at [567, 271] on span "Hipervisor" at bounding box center [547, 268] width 67 height 13
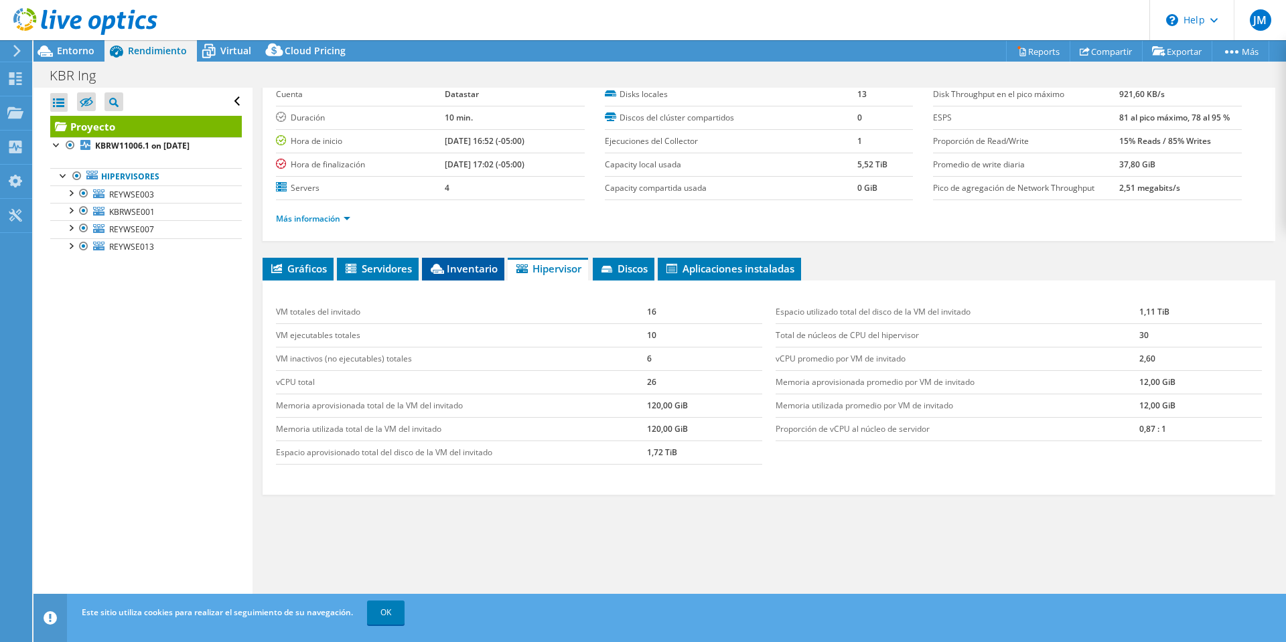
click at [470, 271] on span "Inventario" at bounding box center [463, 268] width 69 height 13
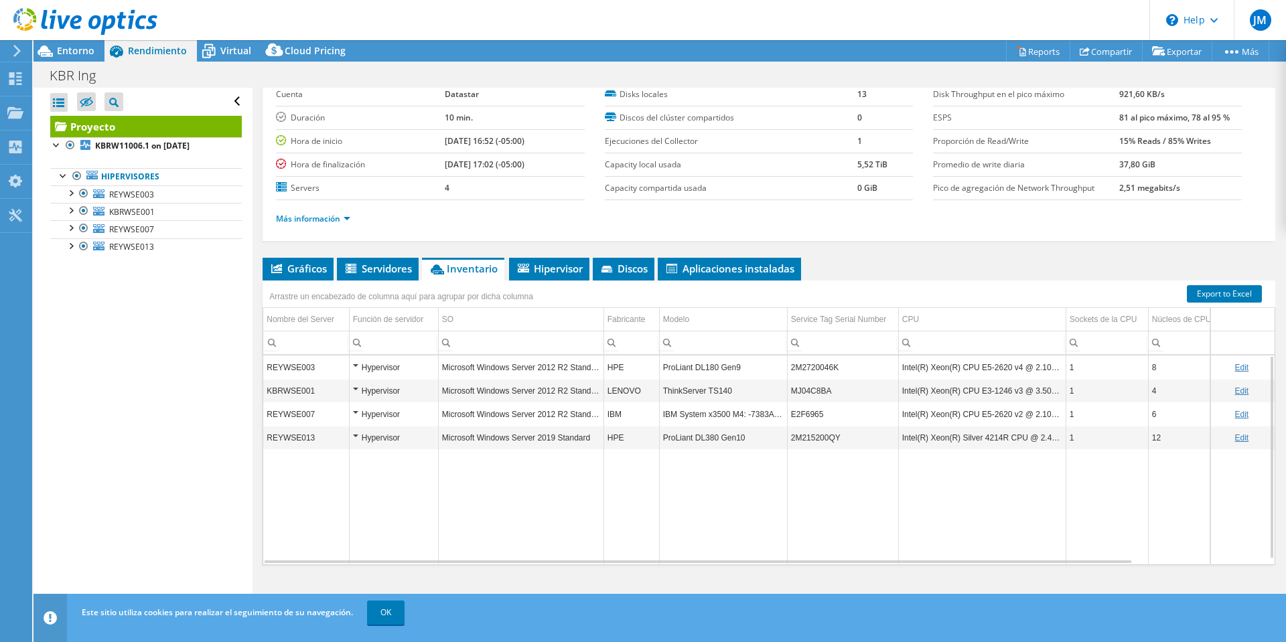
click at [354, 413] on div "Hypervisor" at bounding box center [394, 415] width 82 height 16
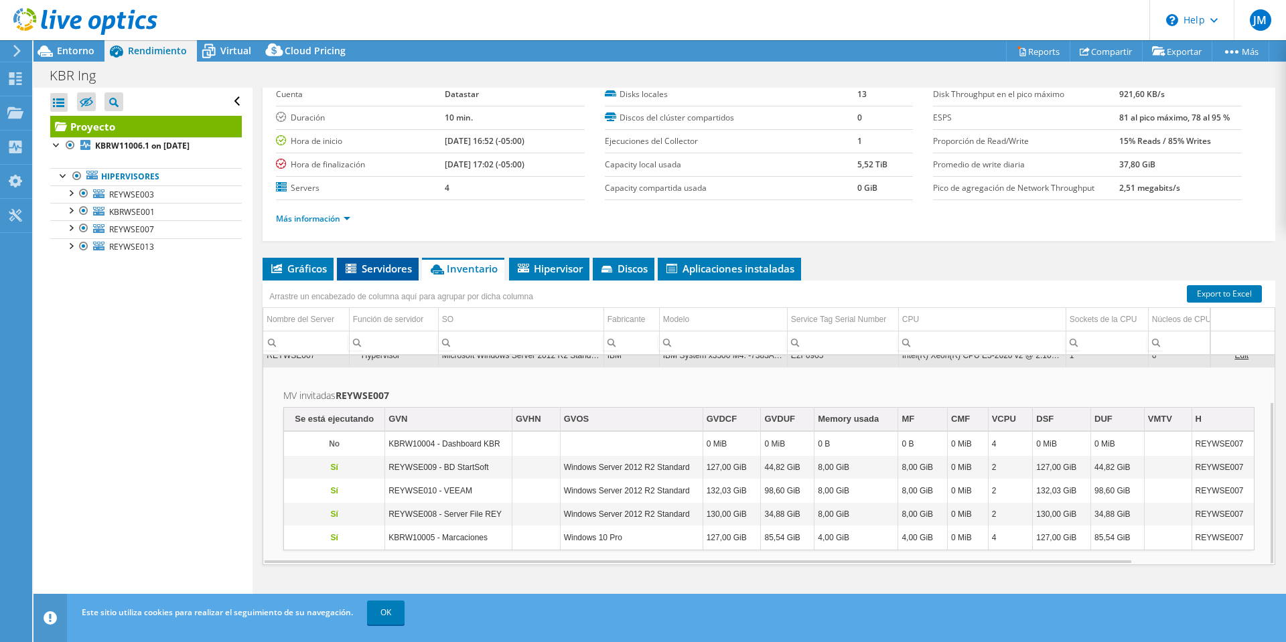
click at [376, 268] on span "Servidores" at bounding box center [378, 268] width 68 height 13
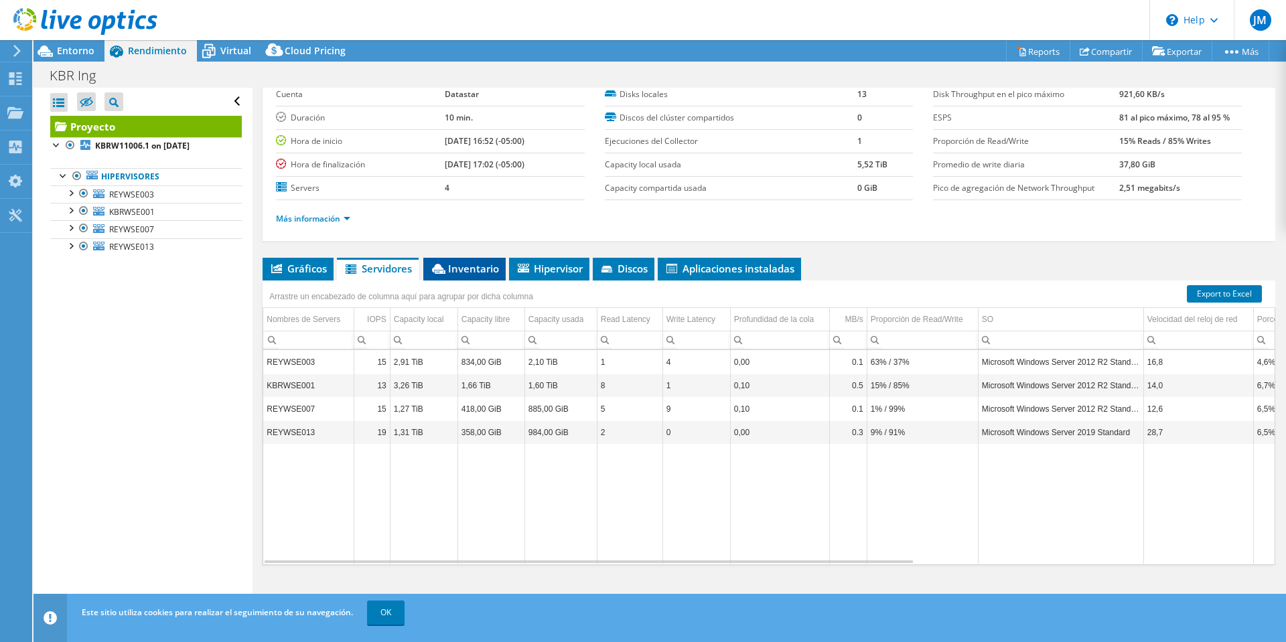
click at [457, 275] on li "Inventario" at bounding box center [464, 269] width 82 height 23
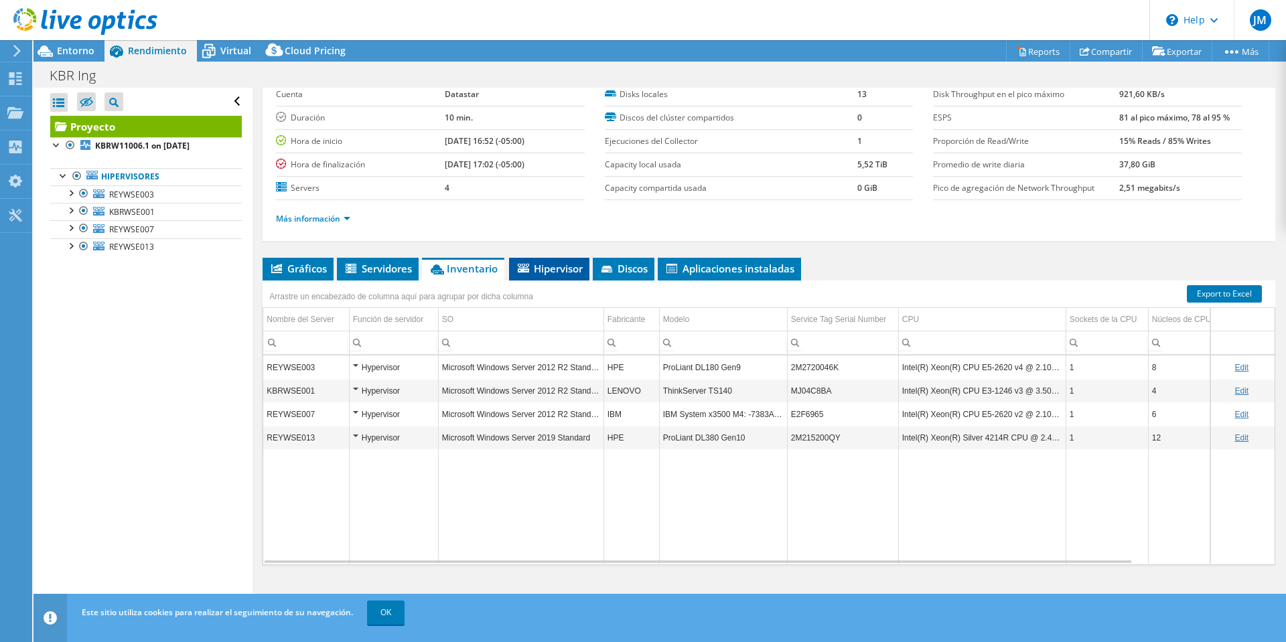
click at [539, 273] on span "Hipervisor" at bounding box center [549, 268] width 67 height 13
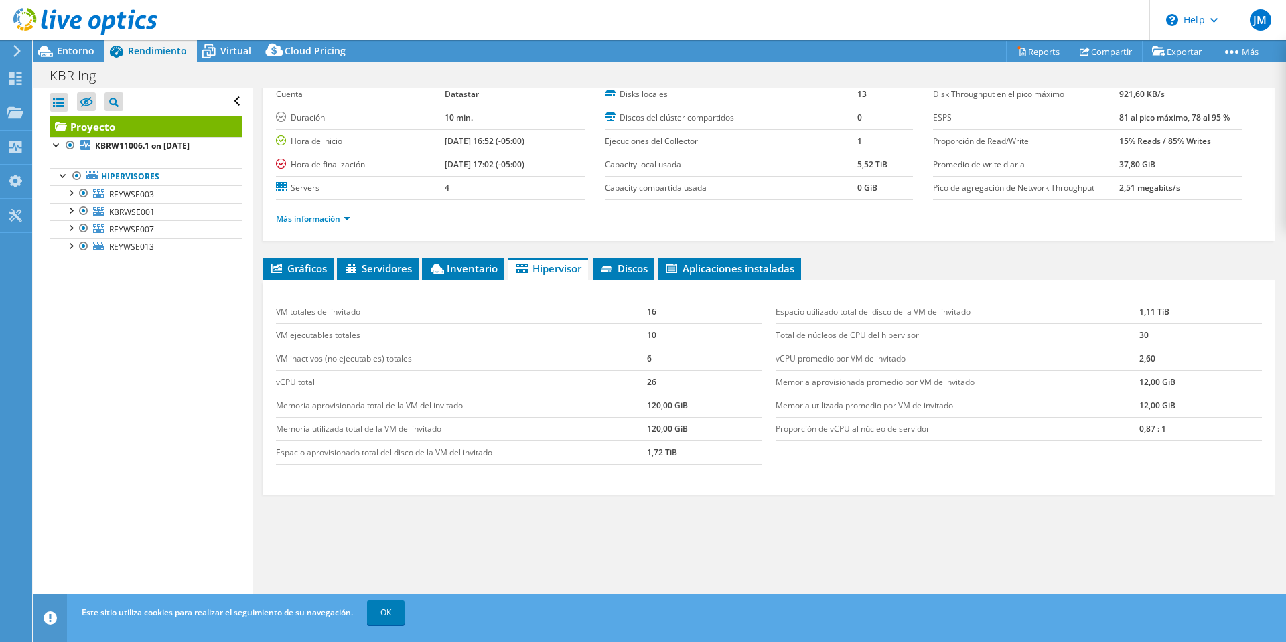
click at [369, 281] on div "VM totales del invitado 16 VM ejecutables totales 10 VM inactivos (no ejecutabl…" at bounding box center [769, 388] width 1013 height 214
click at [371, 275] on li "Servidores" at bounding box center [378, 269] width 82 height 23
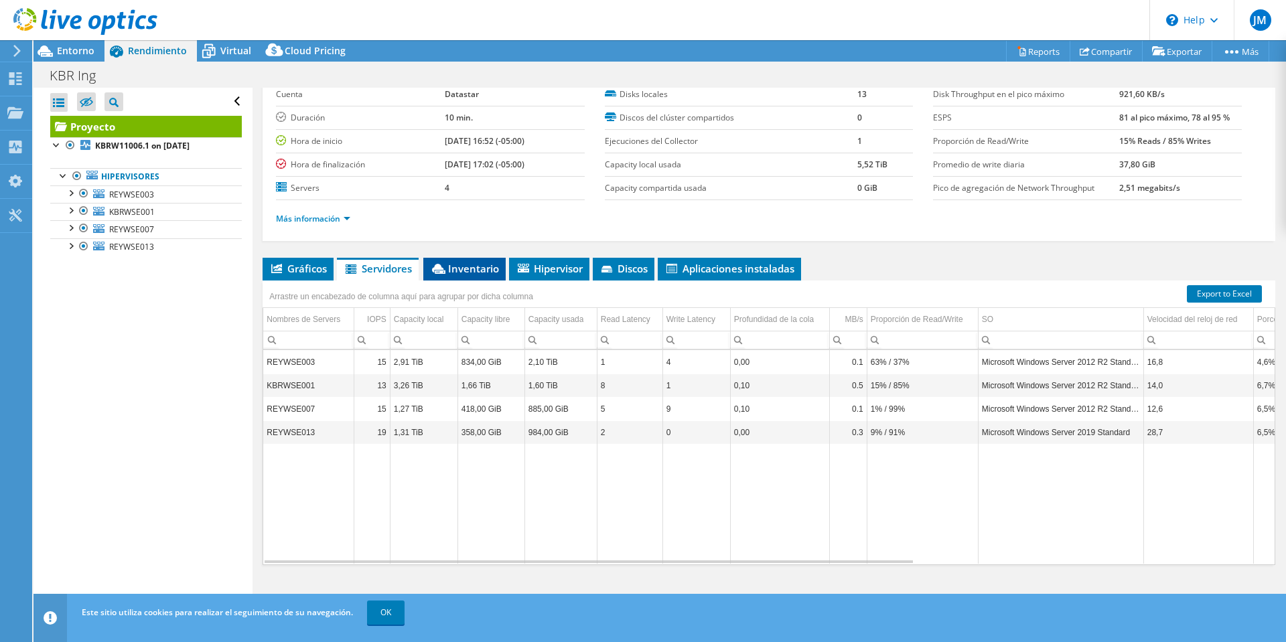
click at [484, 268] on span "Inventario" at bounding box center [464, 268] width 69 height 13
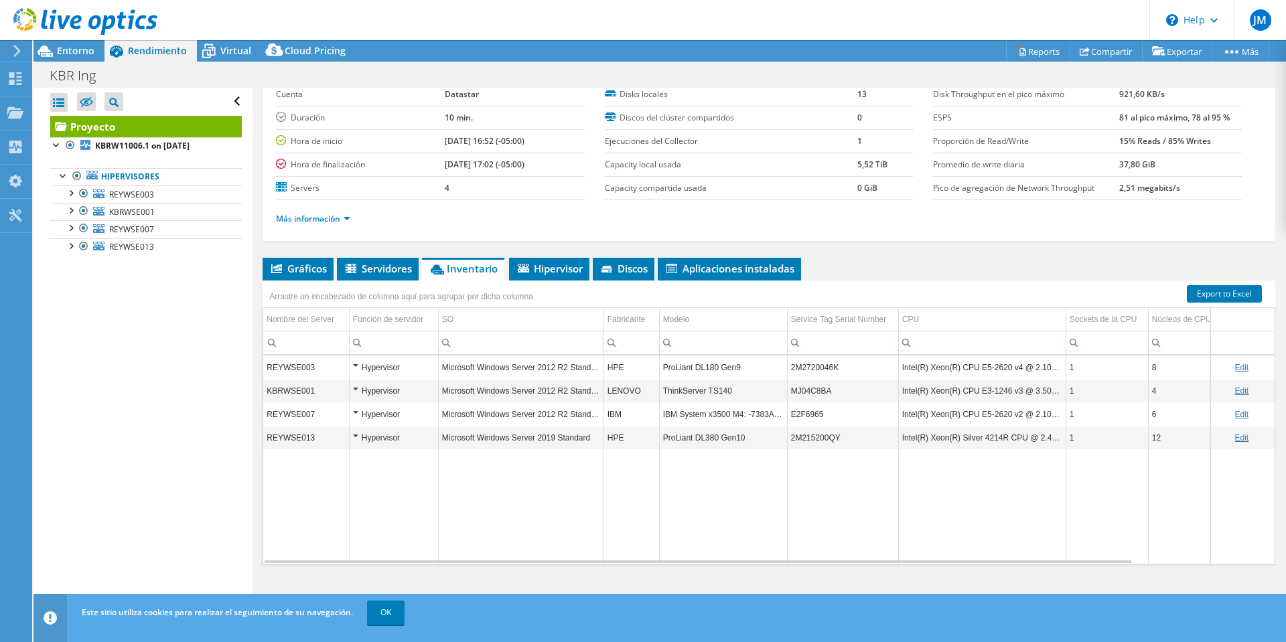
click at [358, 364] on div "Hypervisor" at bounding box center [394, 368] width 82 height 16
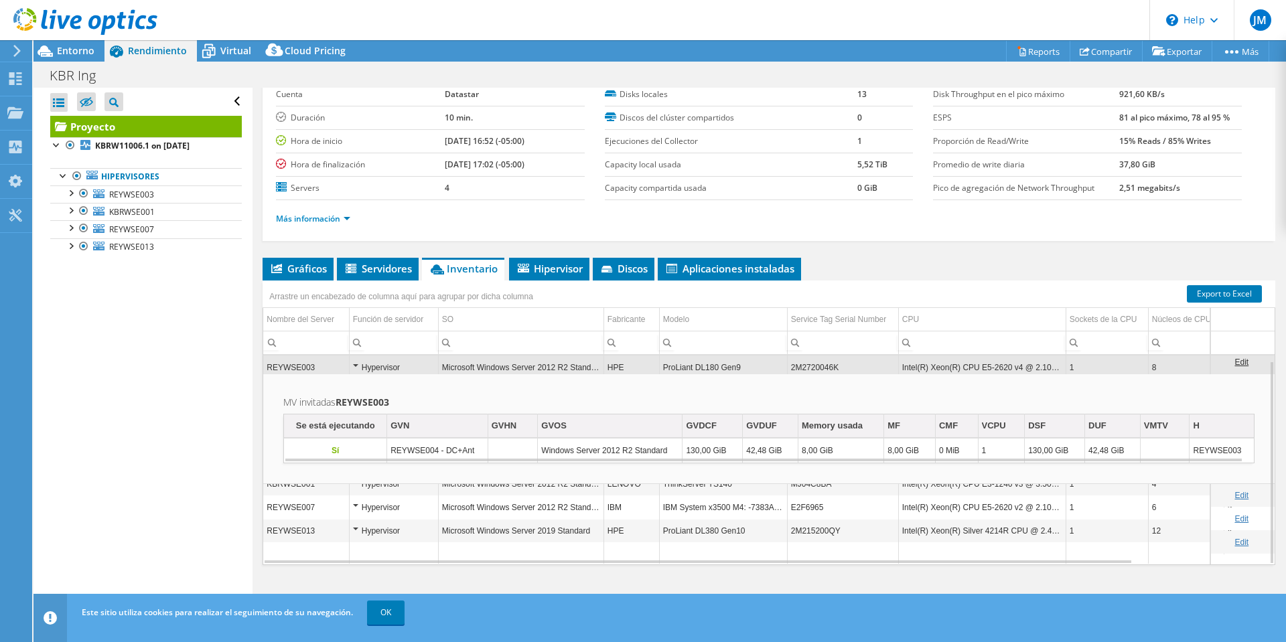
scroll to position [5, 0]
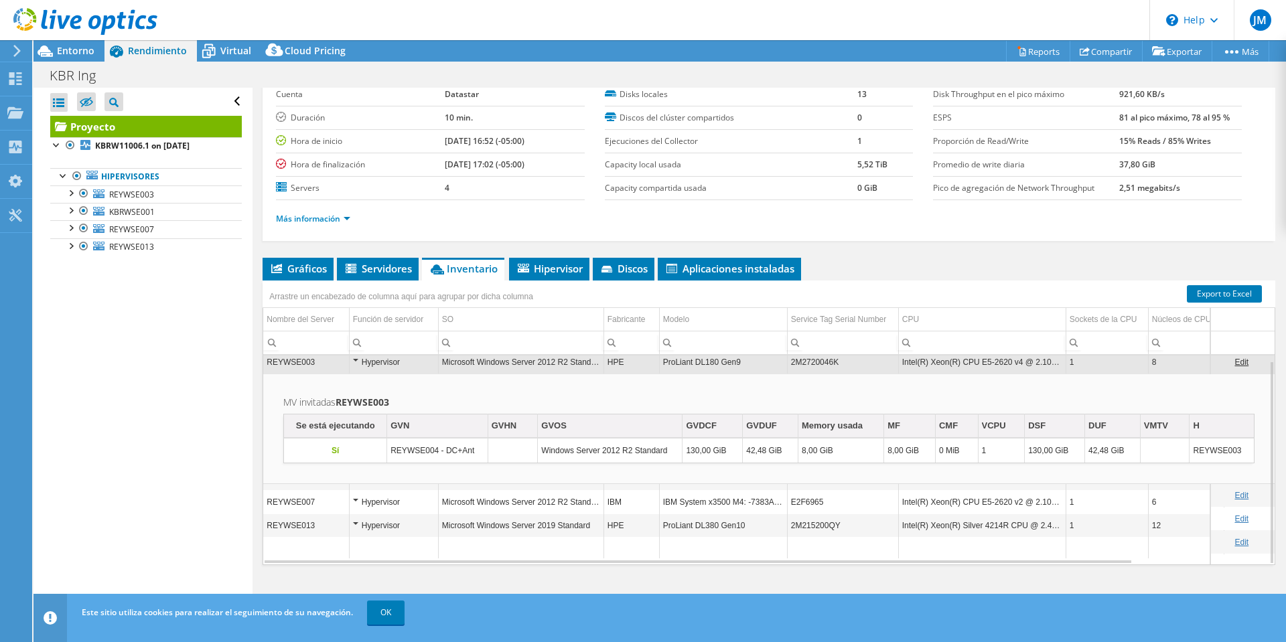
click at [354, 504] on div "Hypervisor" at bounding box center [394, 502] width 82 height 16
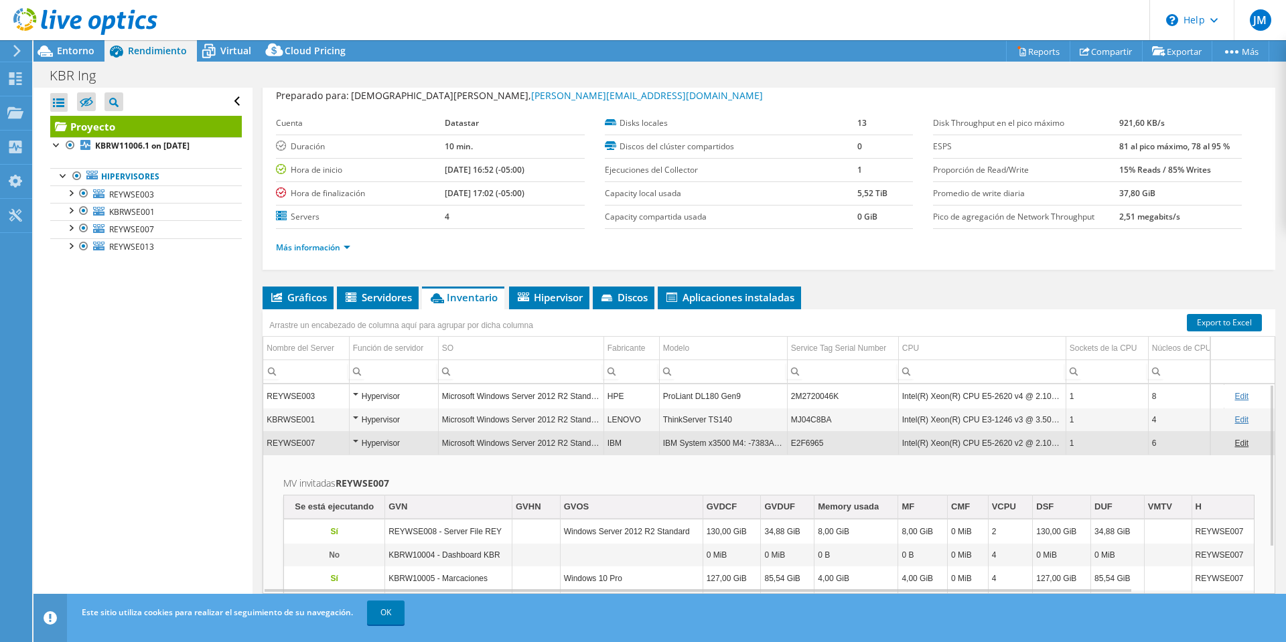
scroll to position [0, 0]
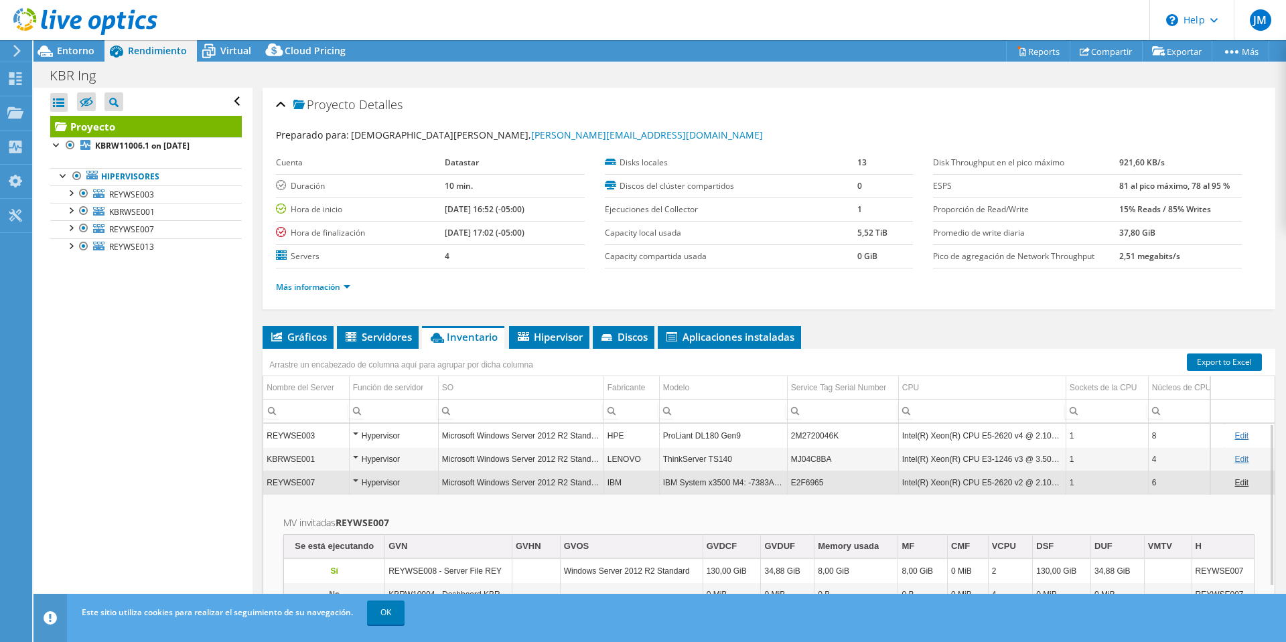
click at [356, 452] on div "Hypervisor" at bounding box center [394, 459] width 82 height 16
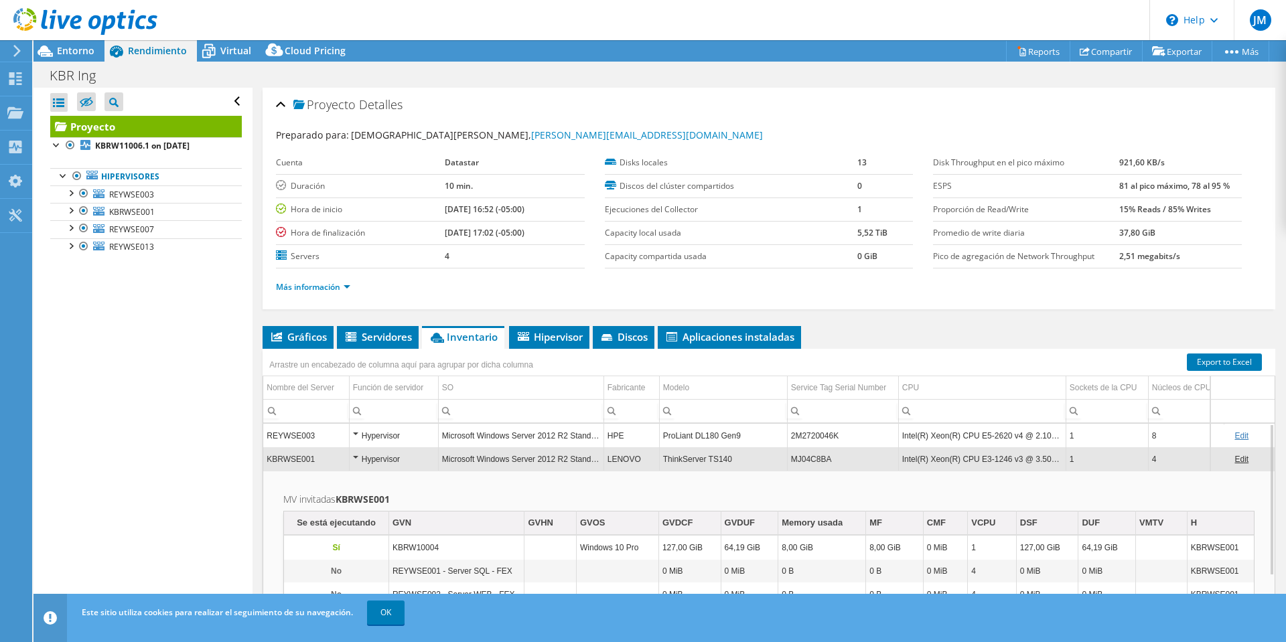
click at [353, 433] on div "Hypervisor" at bounding box center [394, 436] width 82 height 16
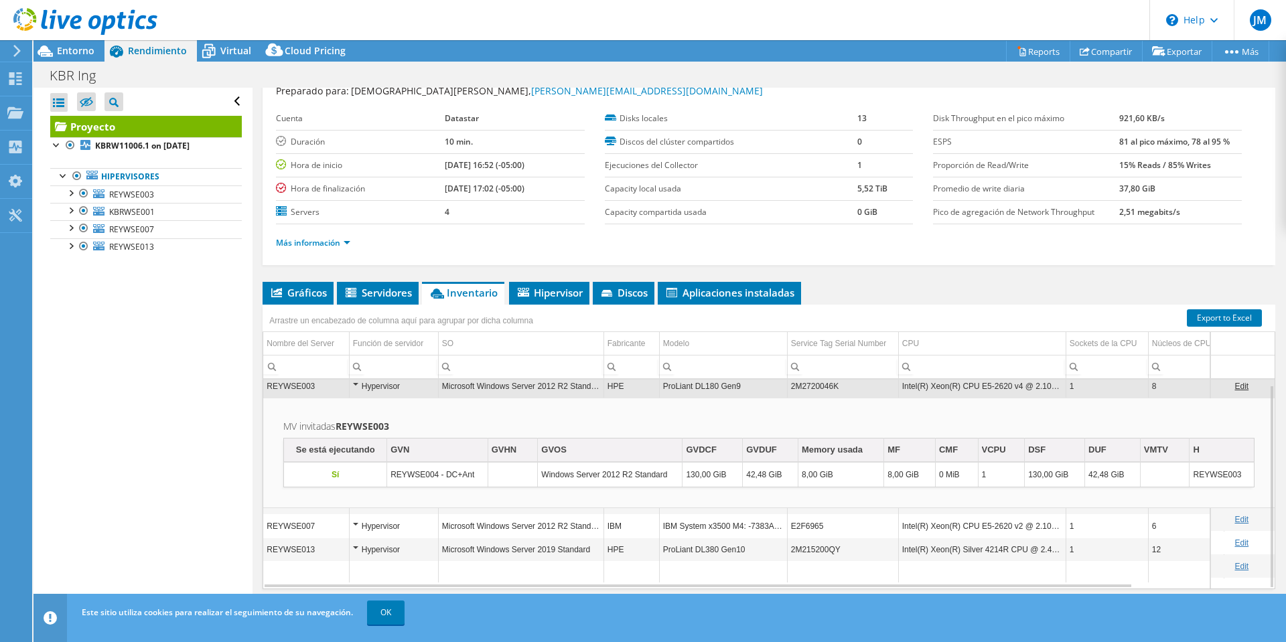
scroll to position [68, 0]
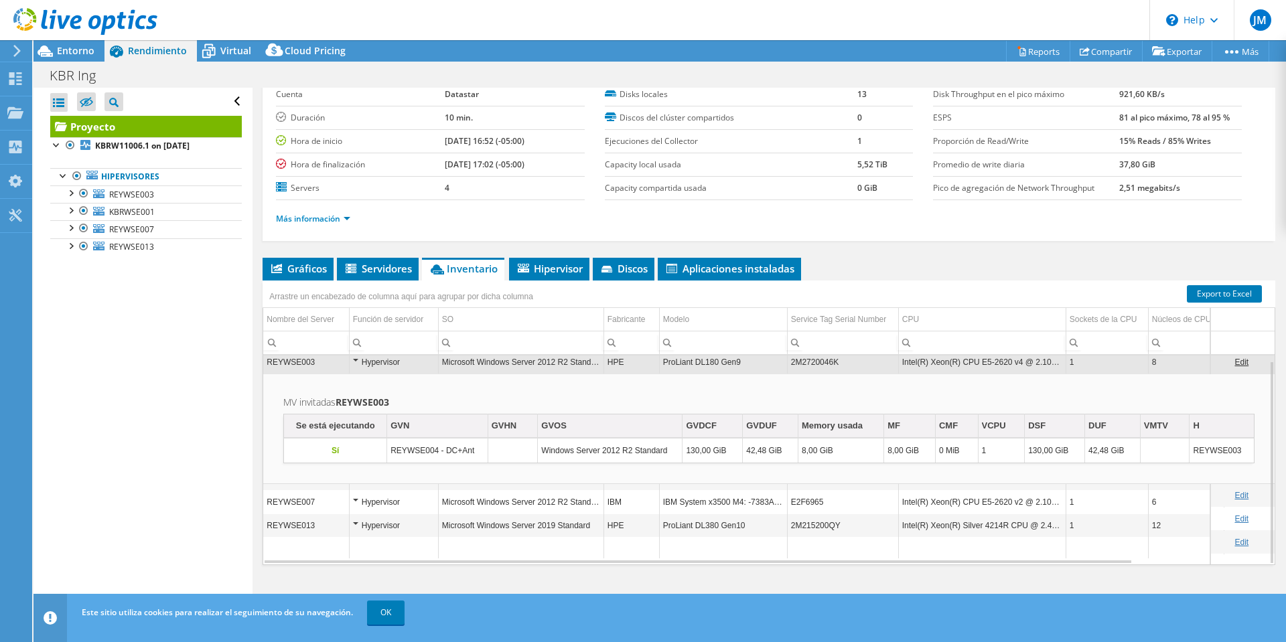
click at [354, 360] on div "Hypervisor" at bounding box center [394, 362] width 82 height 16
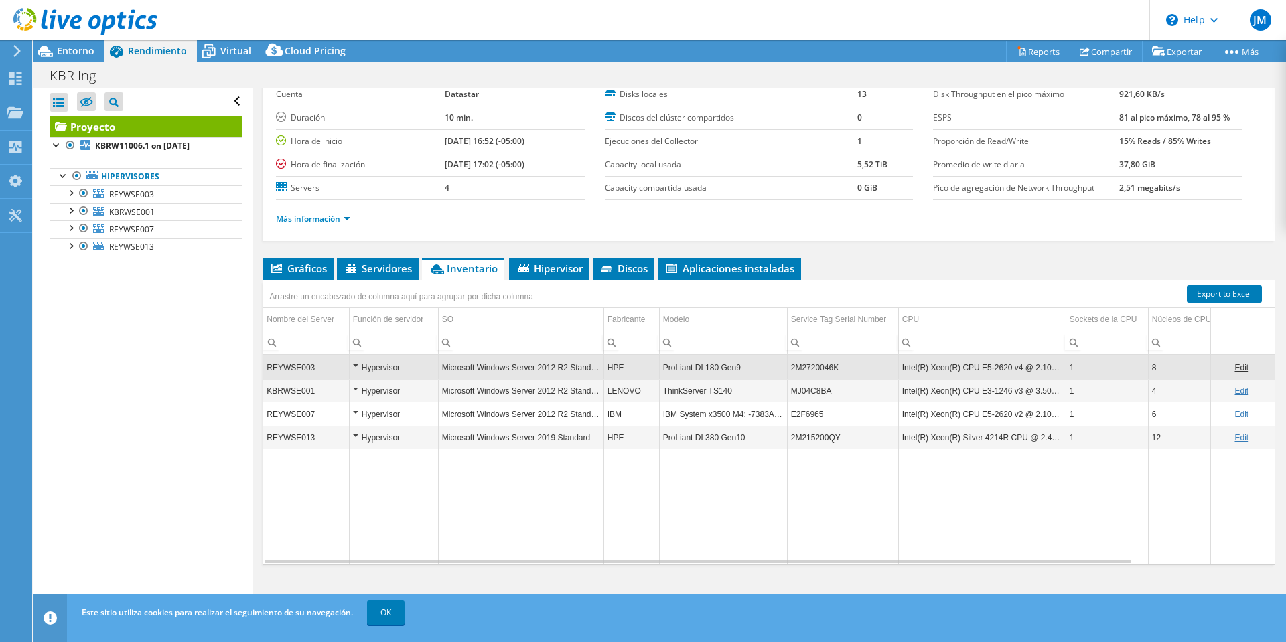
click at [357, 431] on div "Hypervisor" at bounding box center [394, 438] width 82 height 16
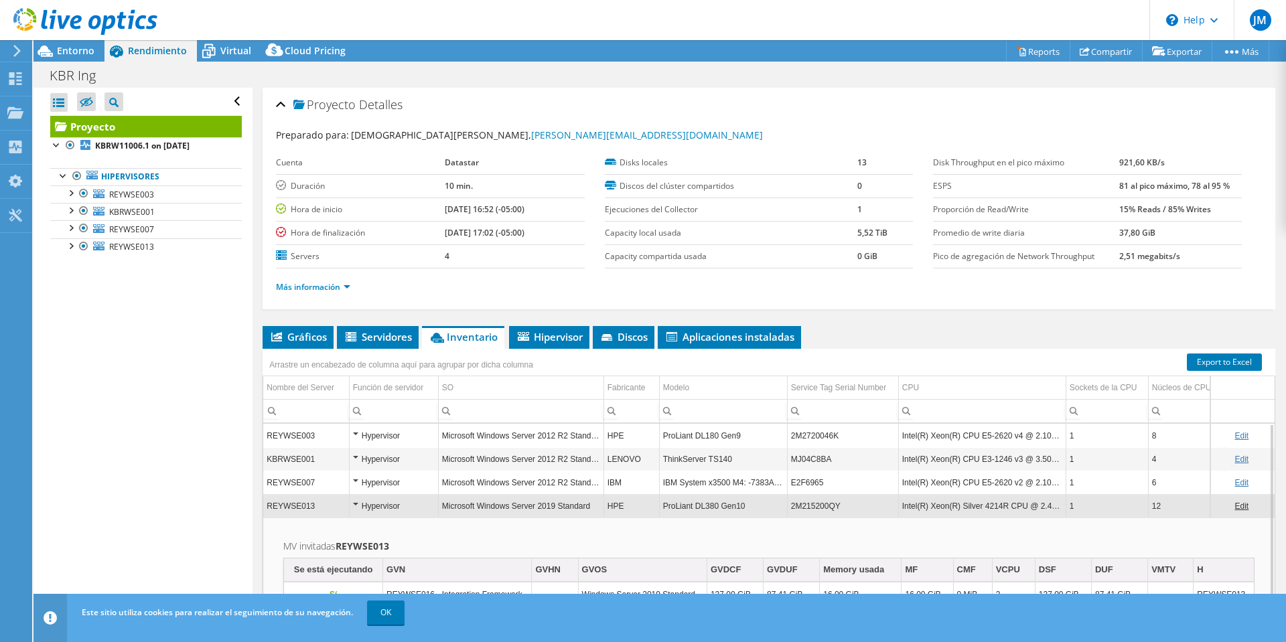
click at [354, 457] on div "Hypervisor" at bounding box center [394, 459] width 82 height 16
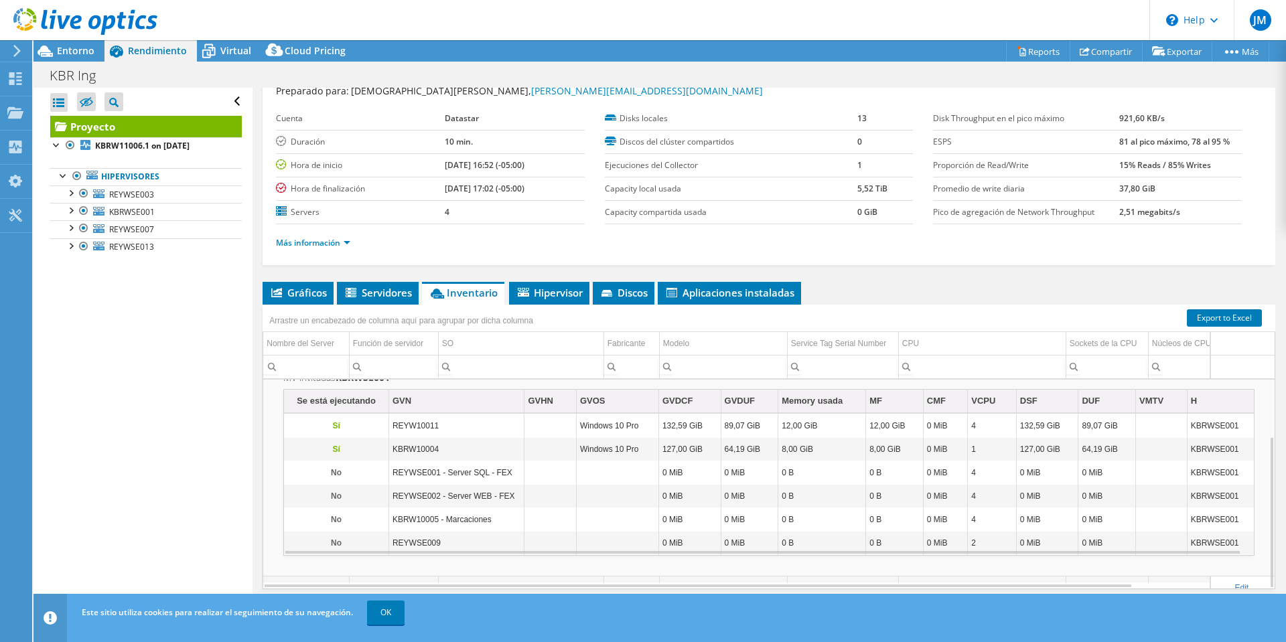
scroll to position [68, 0]
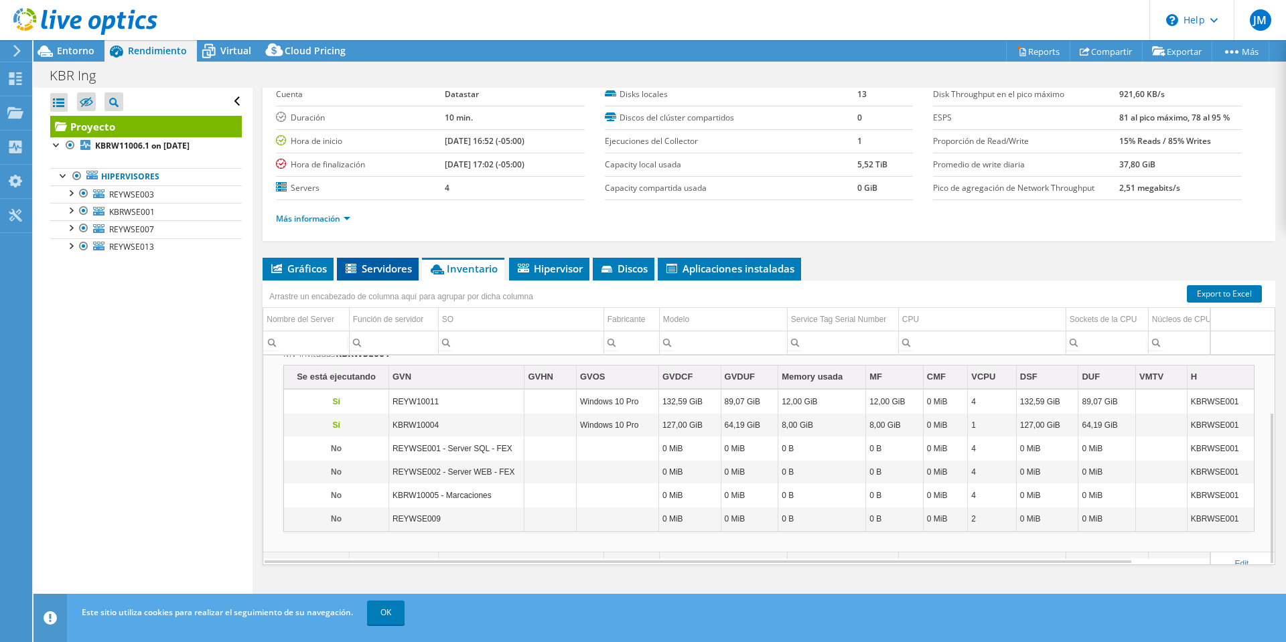
click at [377, 277] on li "Servidores" at bounding box center [378, 269] width 82 height 23
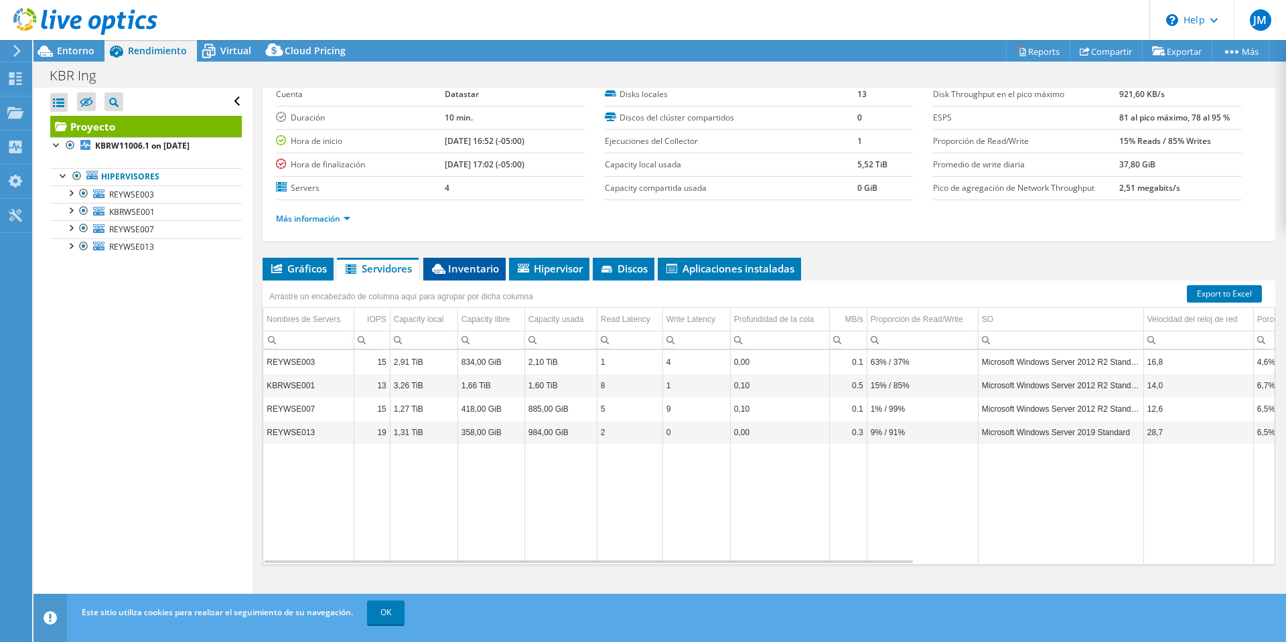
click at [472, 263] on span "Inventario" at bounding box center [464, 268] width 69 height 13
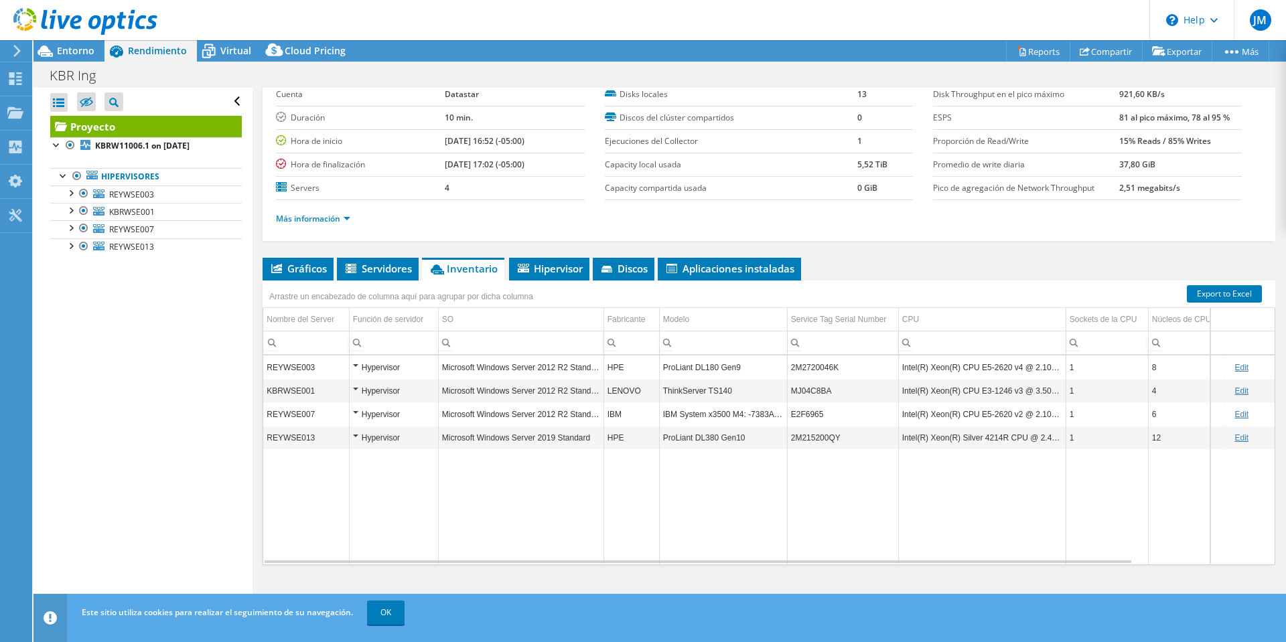
click at [357, 437] on div "Hypervisor" at bounding box center [394, 438] width 82 height 16
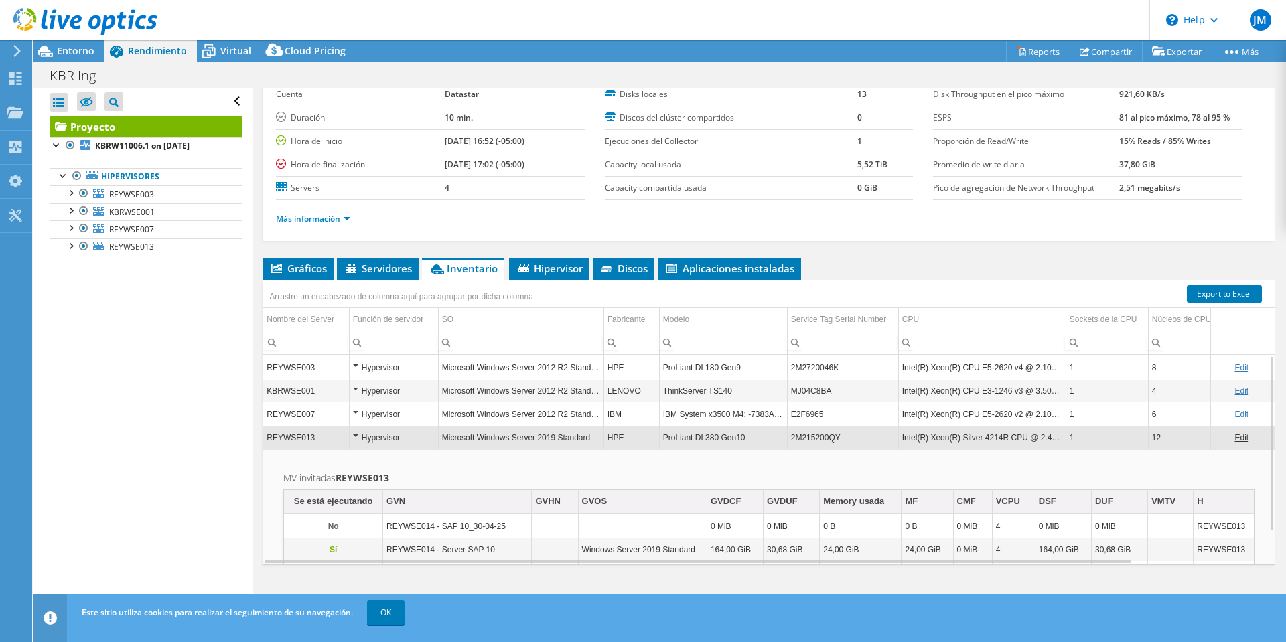
scroll to position [40, 0]
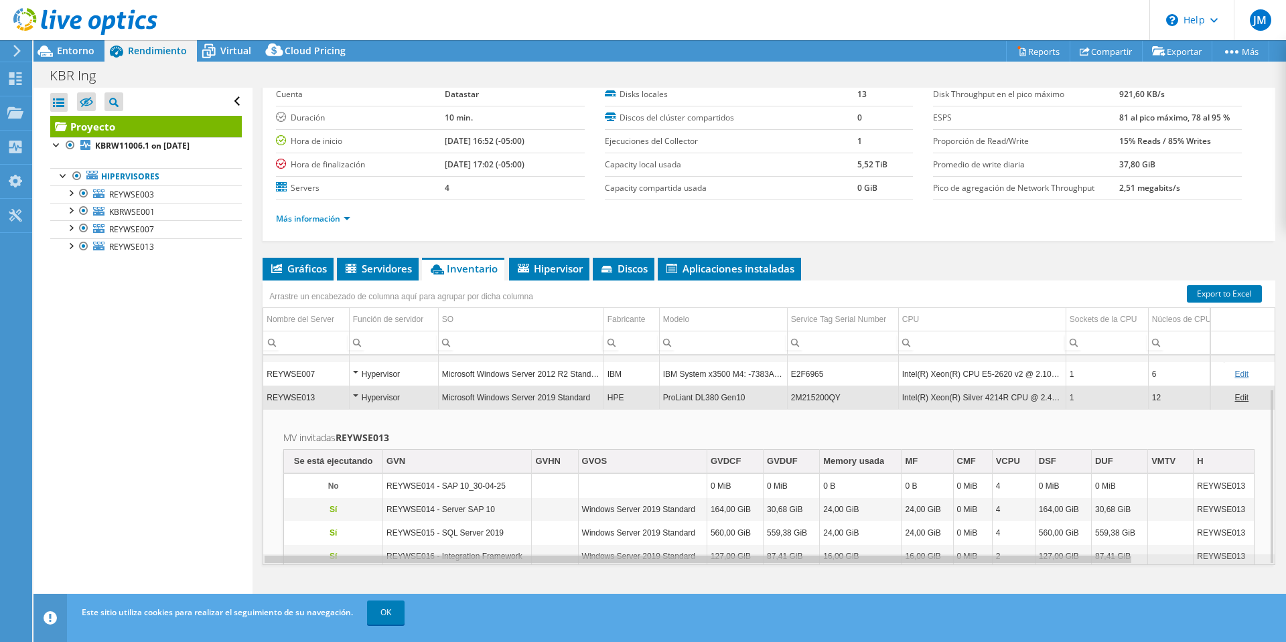
click at [788, 556] on div "Data grid" at bounding box center [698, 559] width 867 height 7
drag, startPoint x: 800, startPoint y: 551, endPoint x: 767, endPoint y: 553, distance: 32.8
click at [767, 553] on td "87,41 GiB" at bounding box center [792, 556] width 56 height 23
click at [803, 461] on td "GVDUF" at bounding box center [792, 461] width 56 height 23
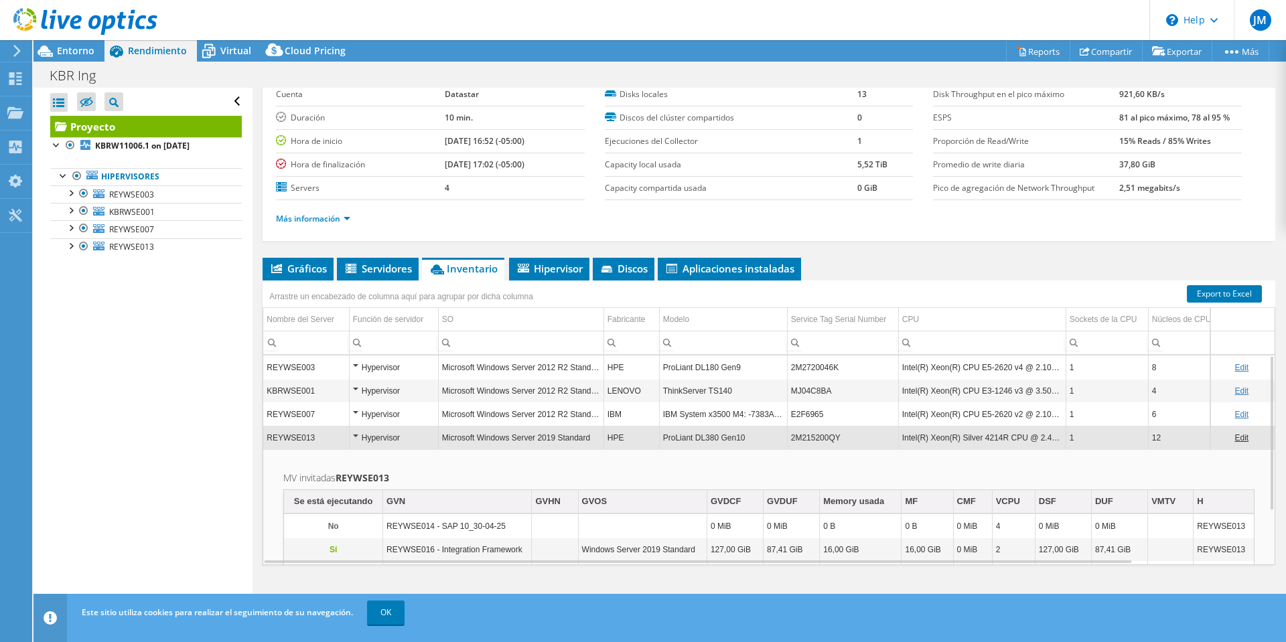
scroll to position [72, 0]
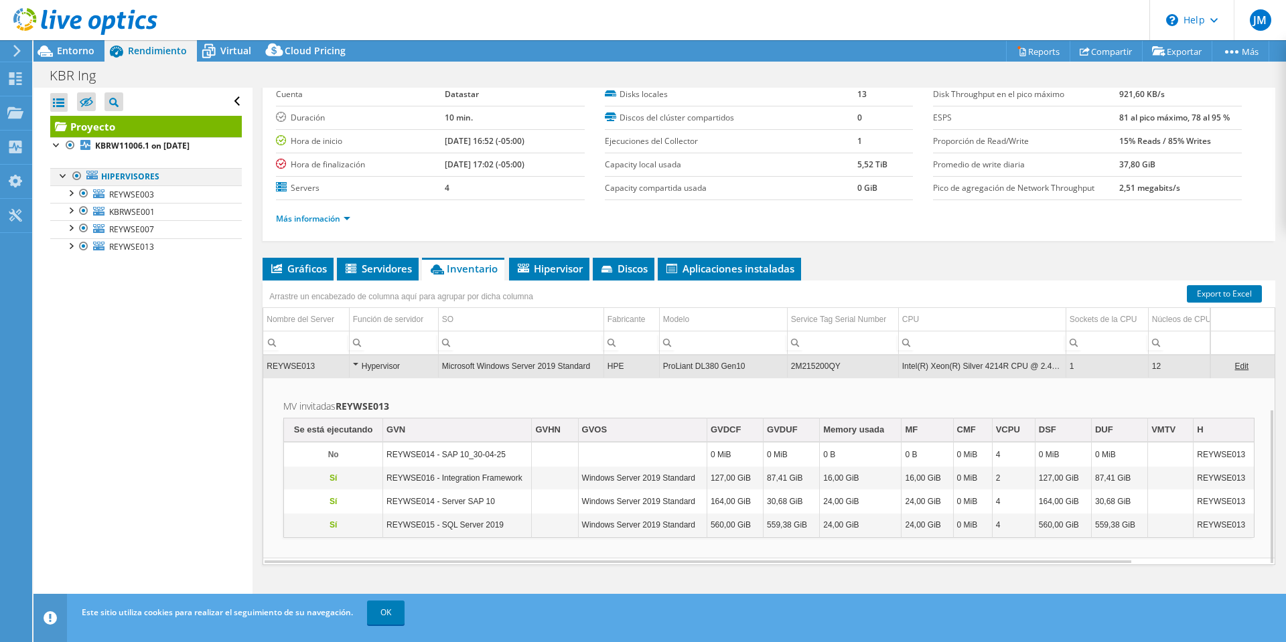
click at [64, 173] on div at bounding box center [63, 174] width 13 height 13
click at [86, 59] on div "Entorno" at bounding box center [68, 50] width 71 height 21
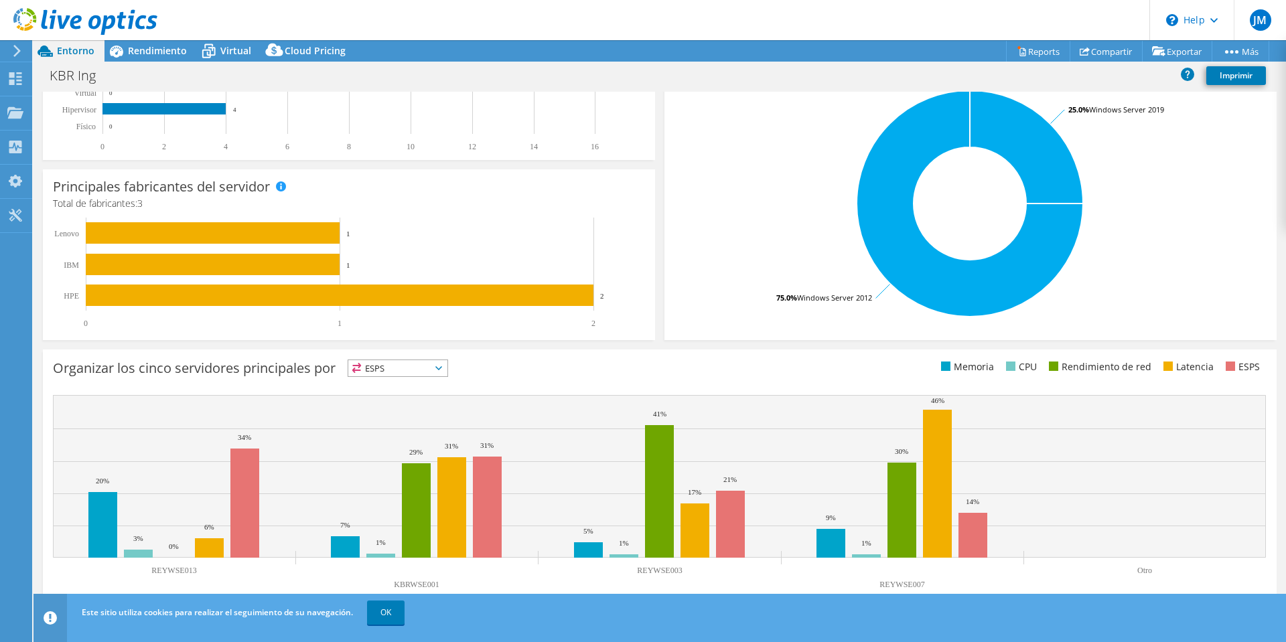
scroll to position [0, 0]
